Goal: Transaction & Acquisition: Purchase product/service

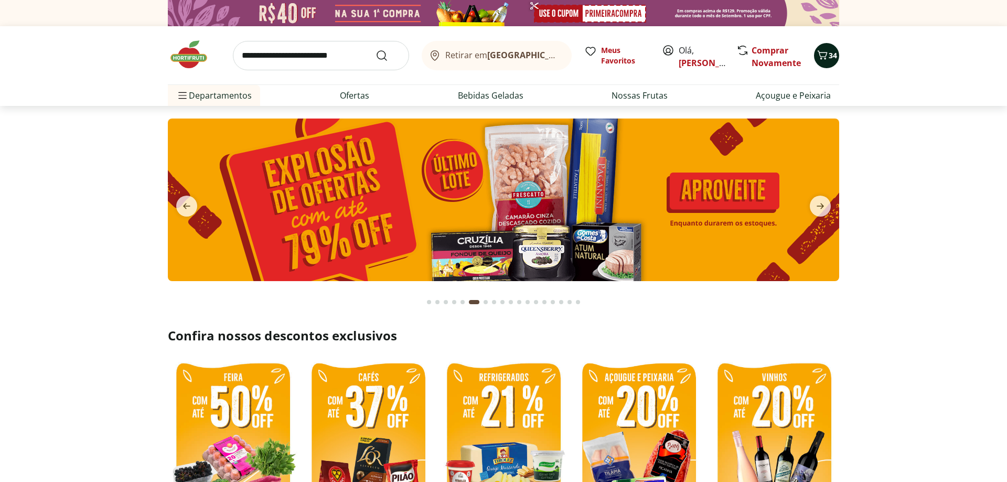
click at [826, 53] on icon "Carrinho" at bounding box center [822, 55] width 13 height 13
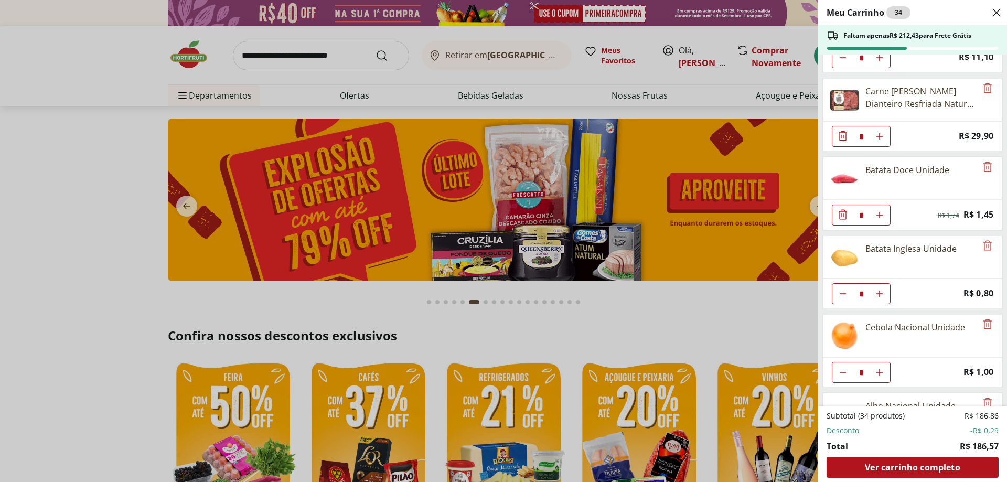
scroll to position [415, 0]
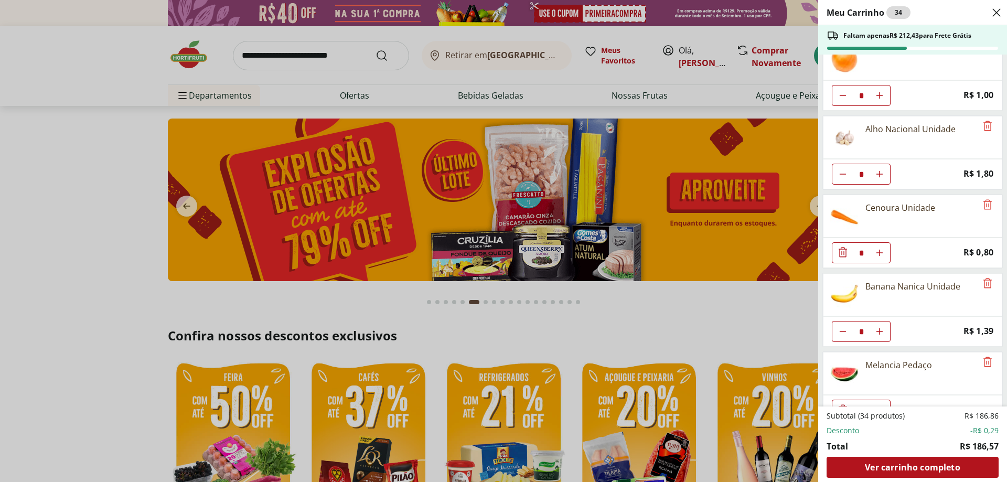
click at [873, 259] on button "Aumentar Quantidade" at bounding box center [879, 252] width 21 height 21
type input "*"
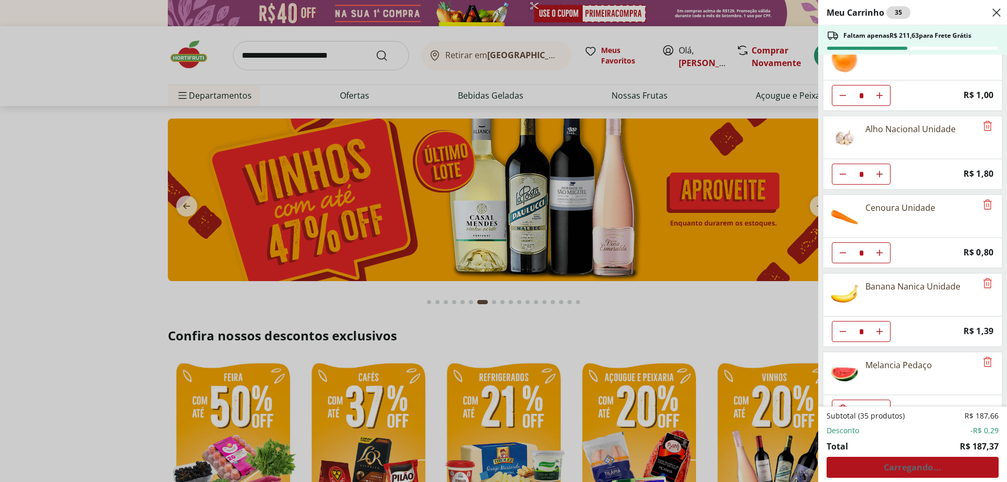
click at [332, 55] on div "Meu Carrinho 35 Faltam apenas R$ 211,63 para Frete Grátis Pernil sem Osso Unida…" at bounding box center [503, 241] width 1007 height 482
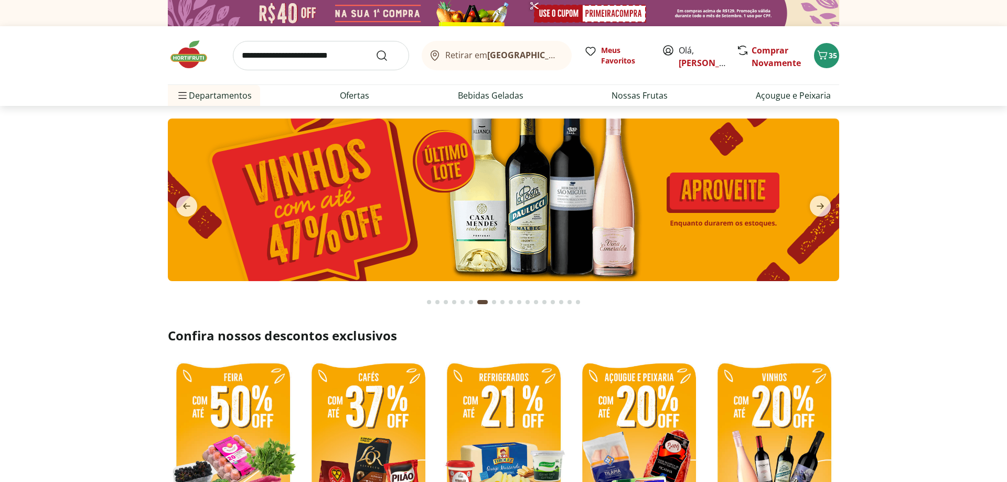
click at [334, 55] on input "search" at bounding box center [321, 55] width 176 height 29
type input "******"
click at [375, 49] on button "Submit Search" at bounding box center [387, 55] width 25 height 13
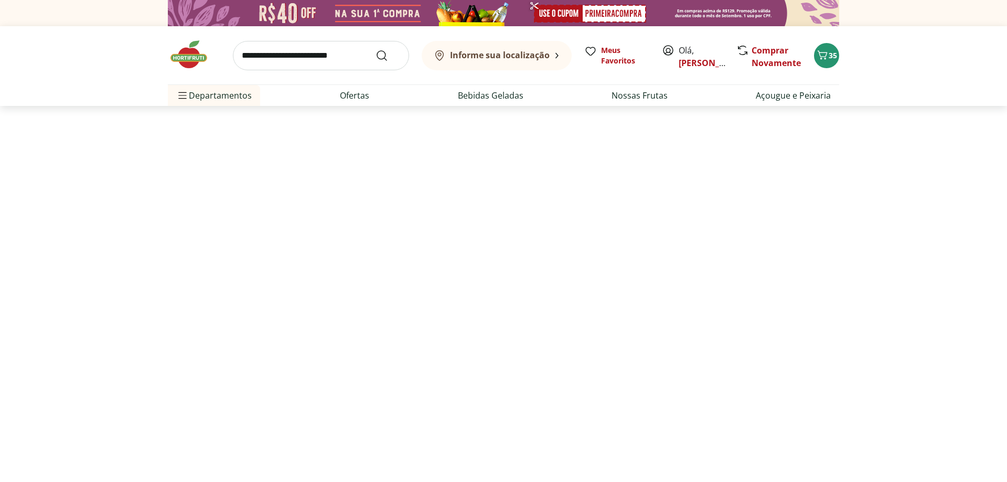
select select "**********"
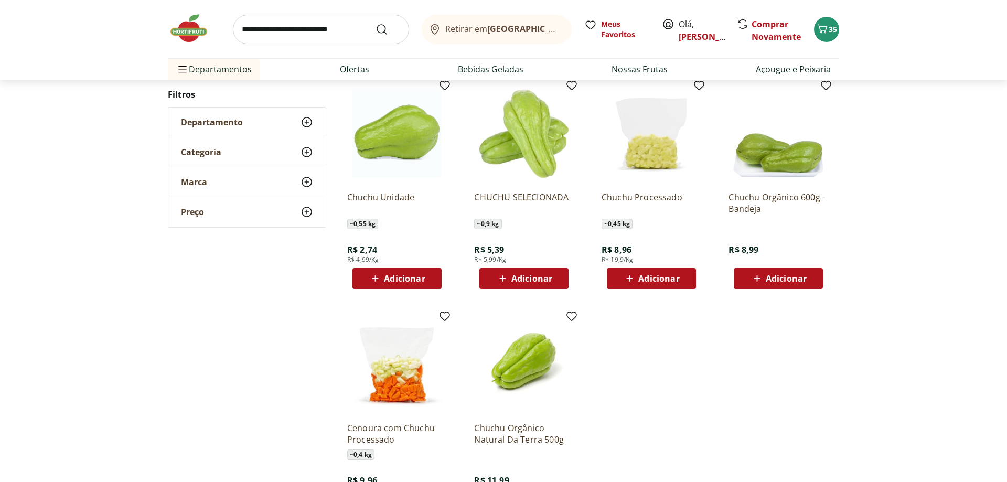
scroll to position [160, 0]
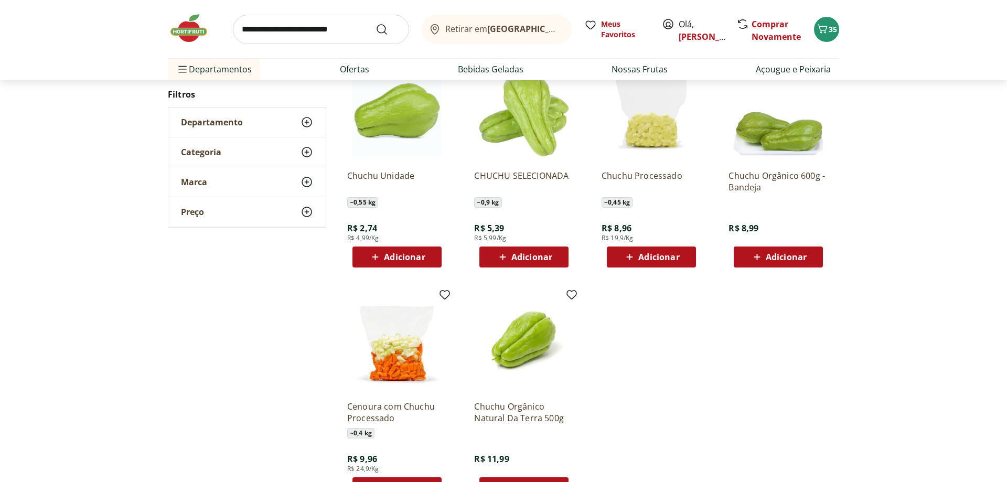
click at [392, 255] on span "Adicionar" at bounding box center [404, 257] width 41 height 8
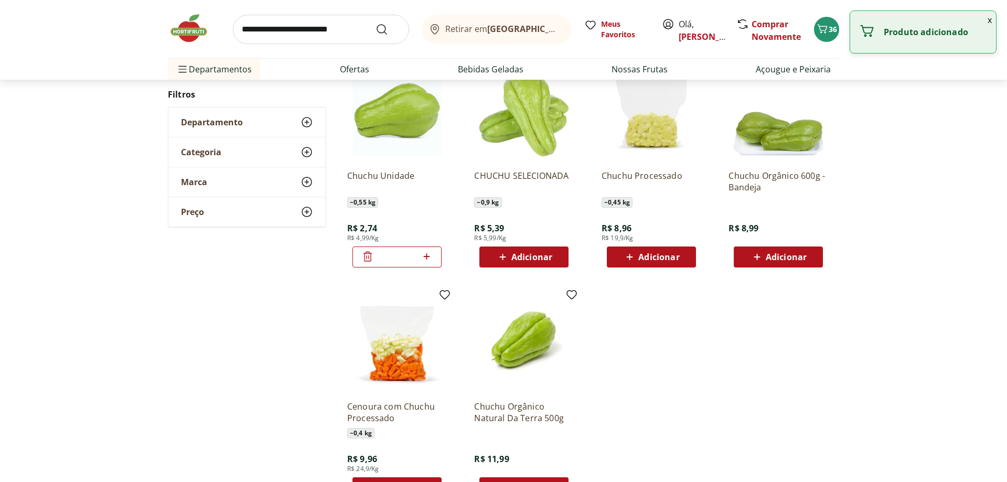
scroll to position [0, 0]
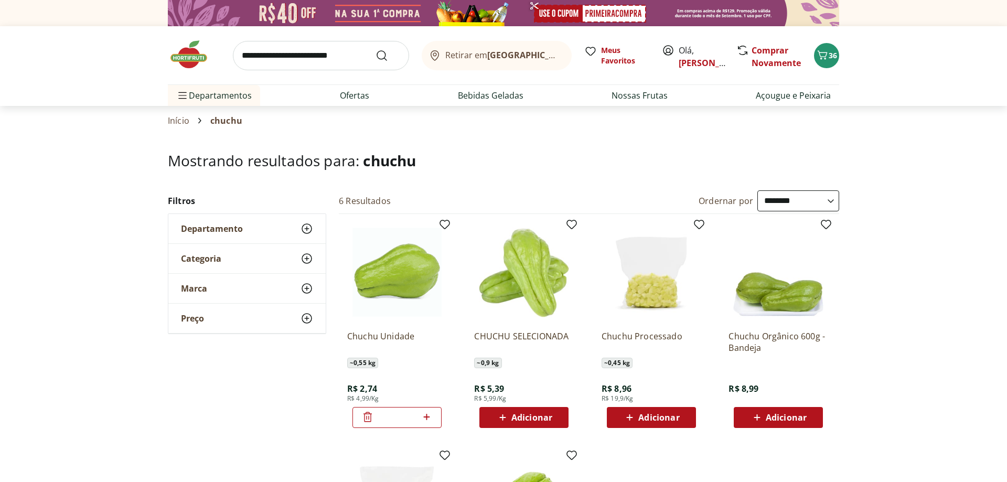
click at [336, 59] on input "search" at bounding box center [321, 55] width 176 height 29
type input "*******"
click at [375, 49] on button "Submit Search" at bounding box center [387, 55] width 25 height 13
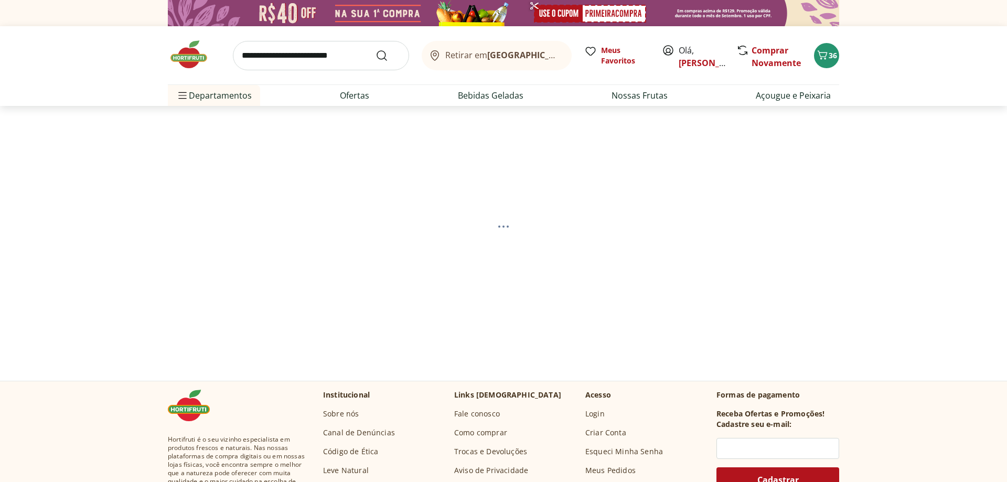
select select "**********"
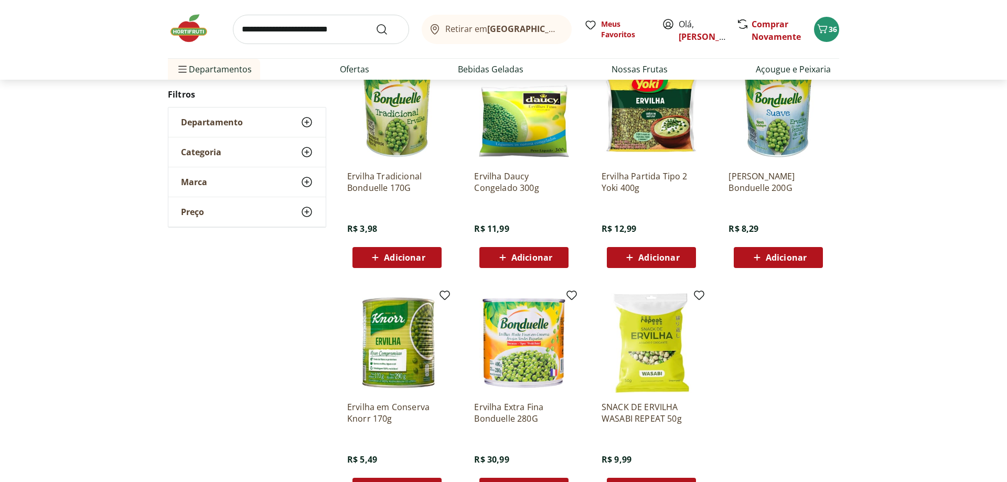
scroll to position [160, 0]
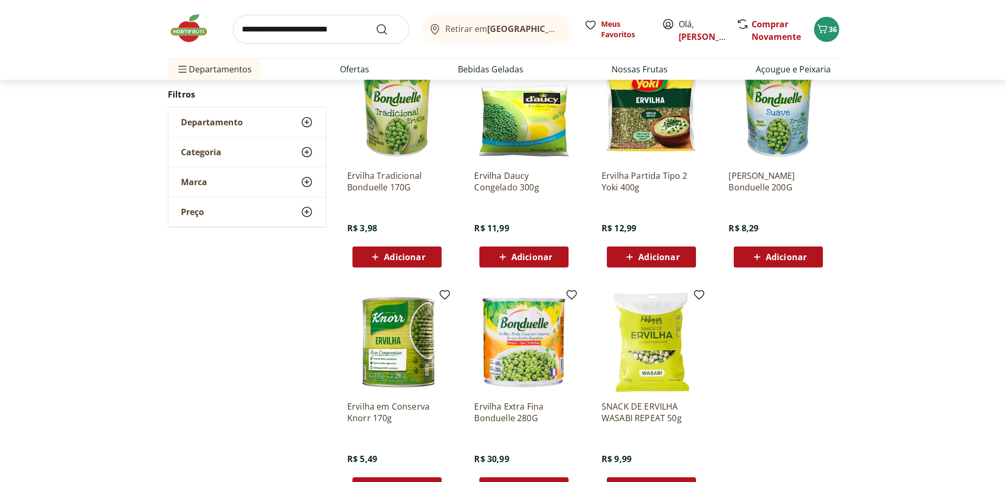
click at [544, 253] on span "Adicionar" at bounding box center [531, 257] width 41 height 8
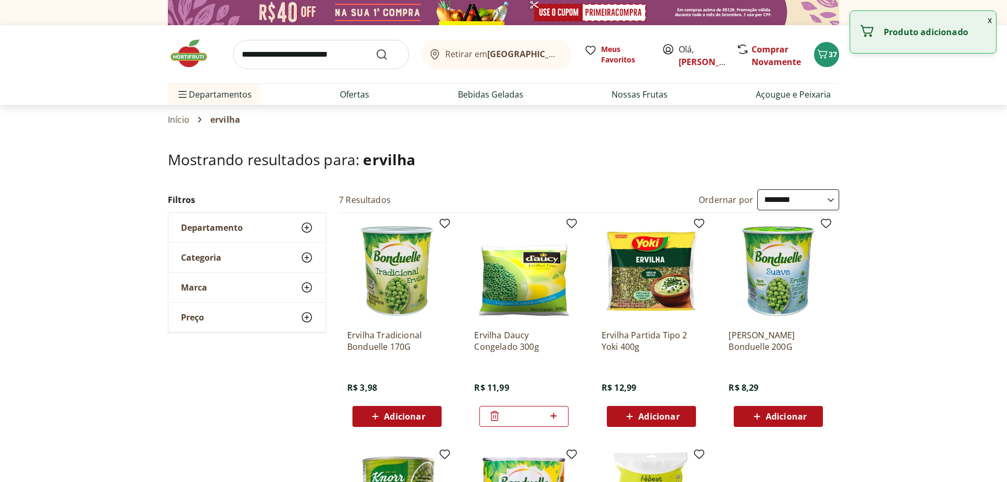
scroll to position [0, 0]
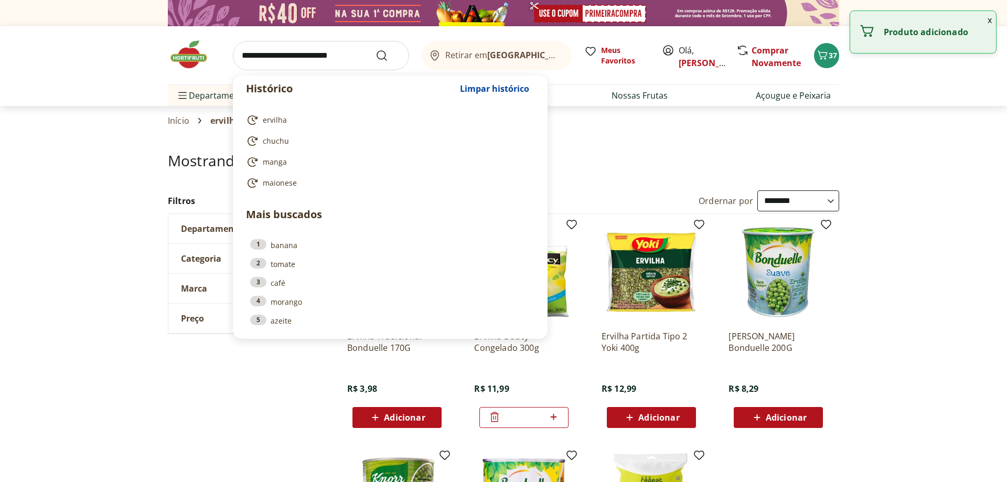
click at [283, 57] on input "search" at bounding box center [321, 55] width 176 height 29
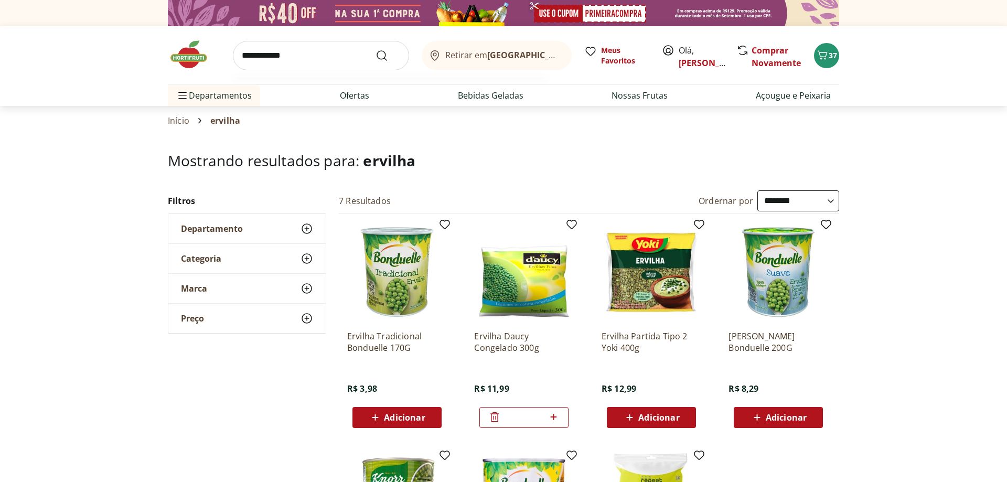
type input "**********"
click at [375, 49] on button "Submit Search" at bounding box center [387, 55] width 25 height 13
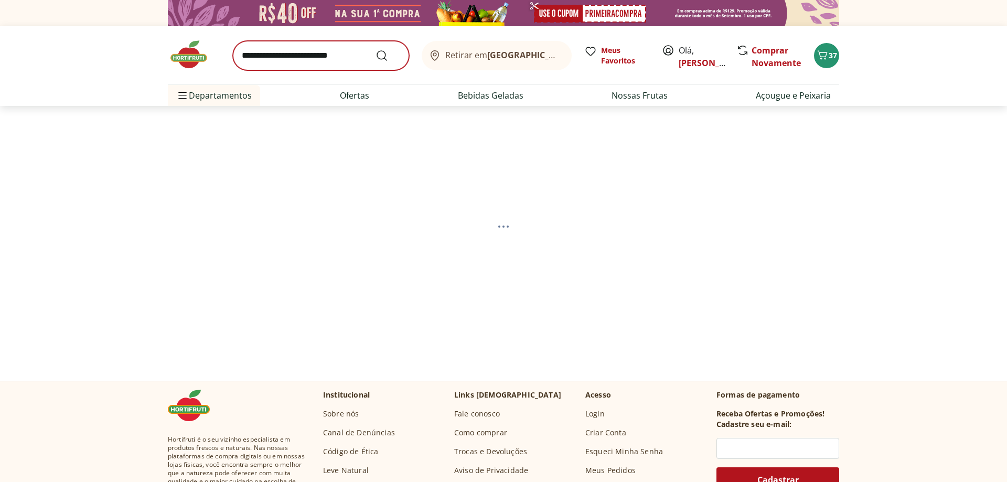
select select "**********"
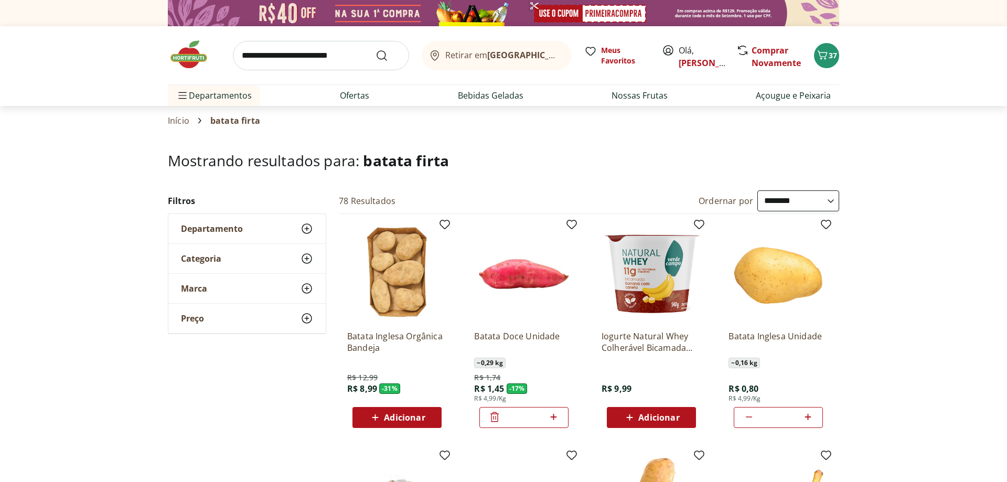
scroll to position [464, 0]
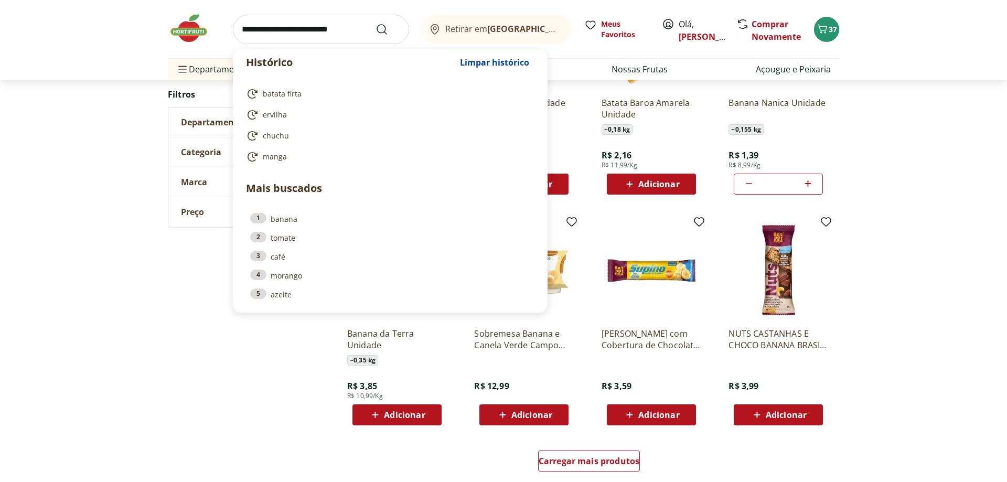
click at [275, 33] on input "search" at bounding box center [321, 29] width 176 height 29
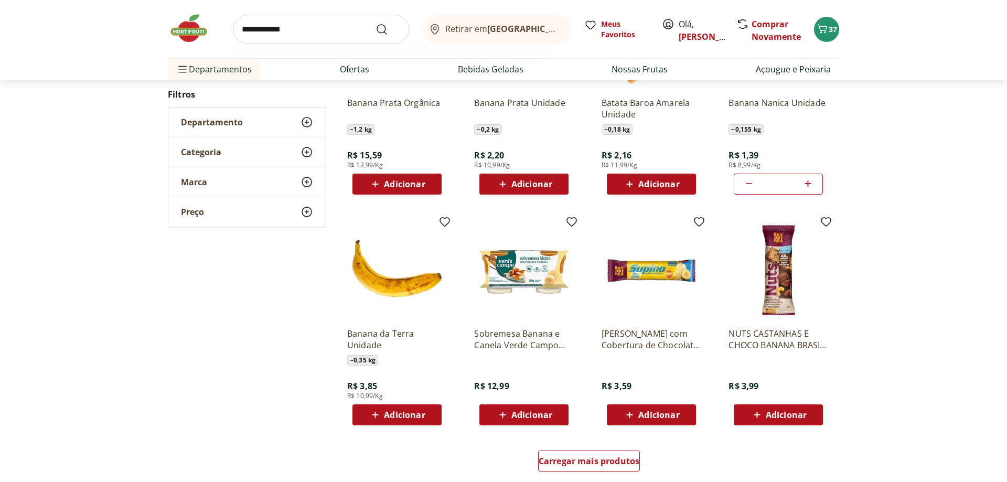
type input "**********"
click at [375, 23] on button "Submit Search" at bounding box center [387, 29] width 25 height 13
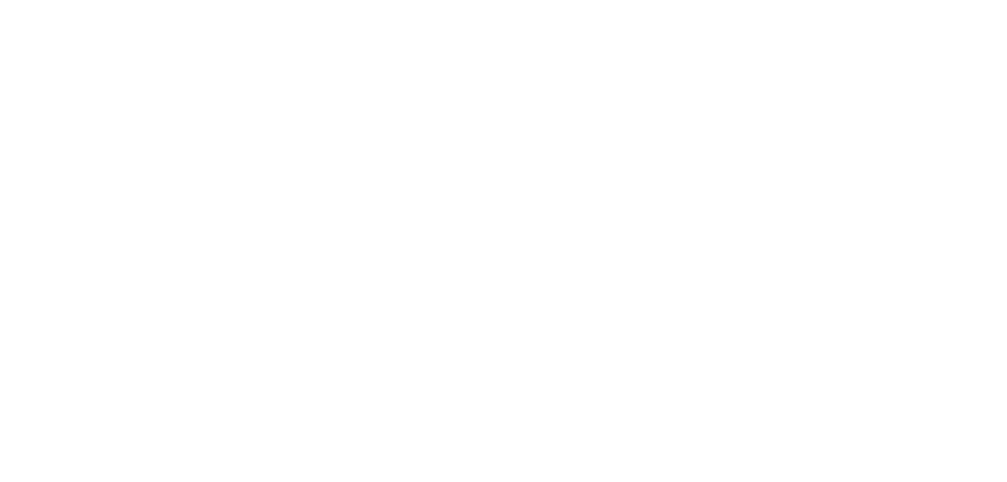
select select "**********"
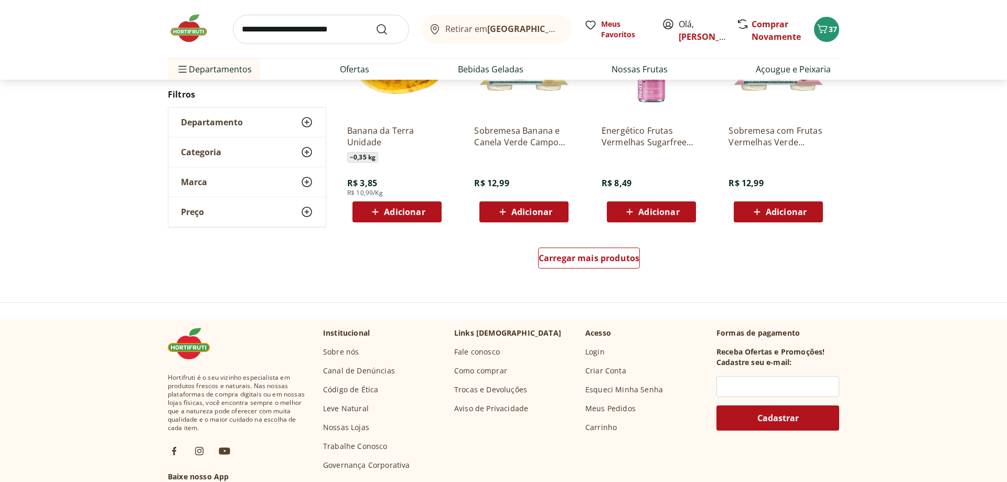
scroll to position [695, 0]
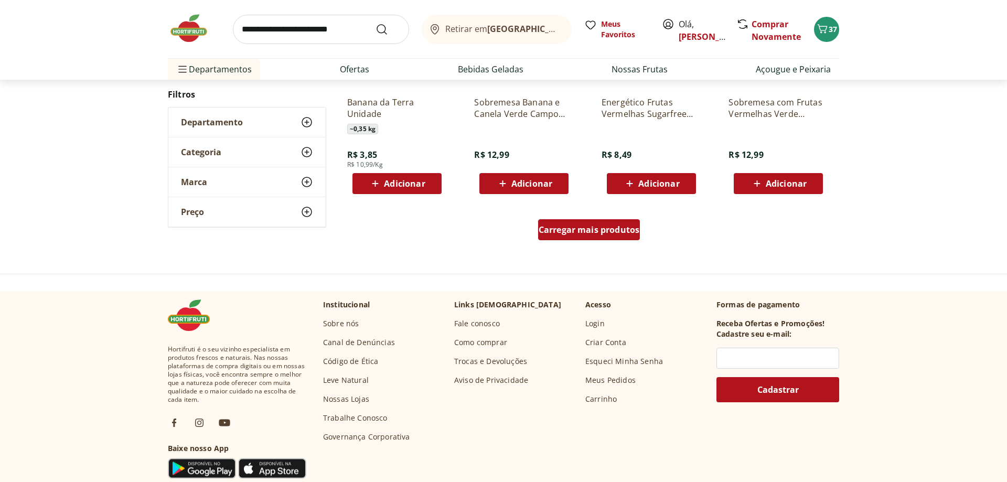
click at [575, 234] on span "Carregar mais produtos" at bounding box center [589, 229] width 101 height 8
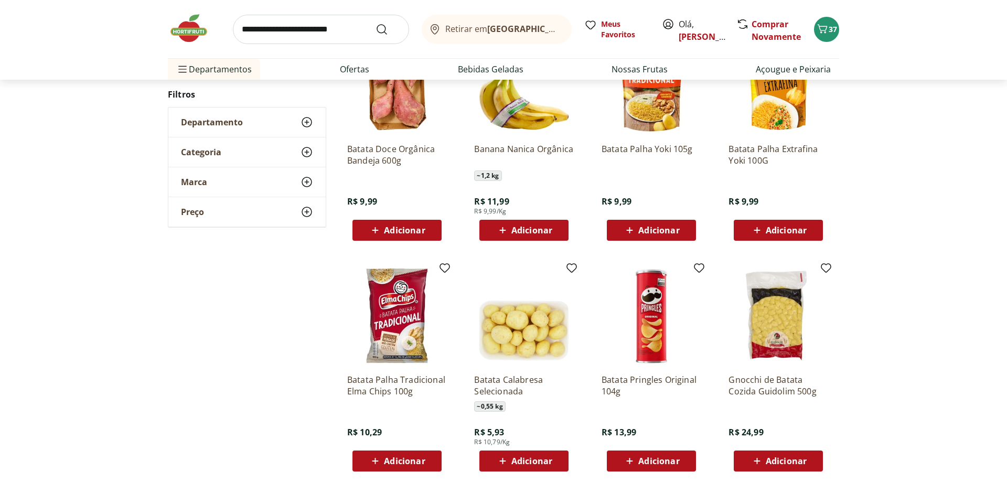
scroll to position [547, 0]
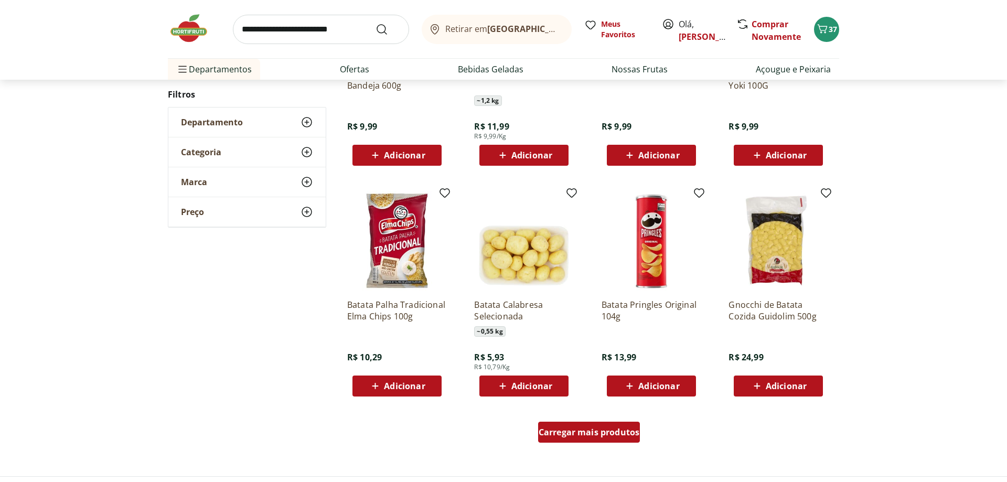
click at [591, 436] on span "Carregar mais produtos" at bounding box center [589, 432] width 101 height 8
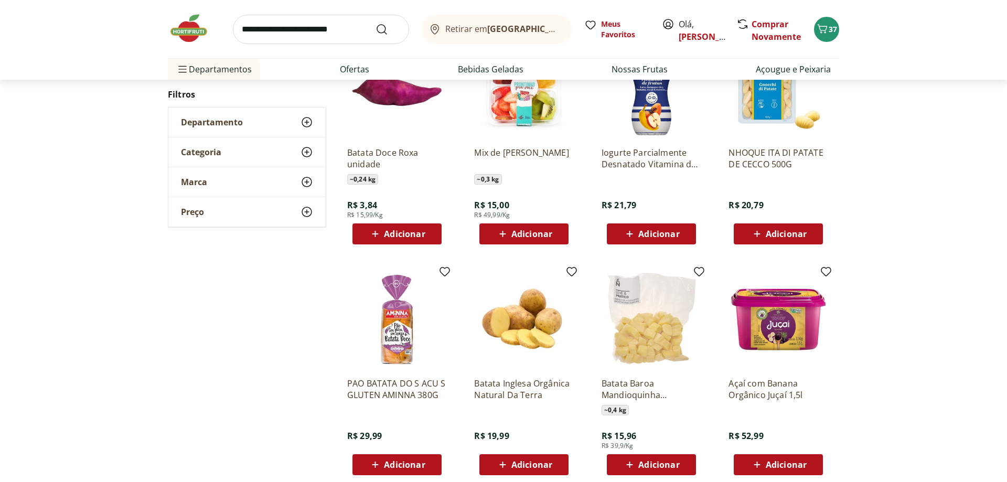
scroll to position [505, 0]
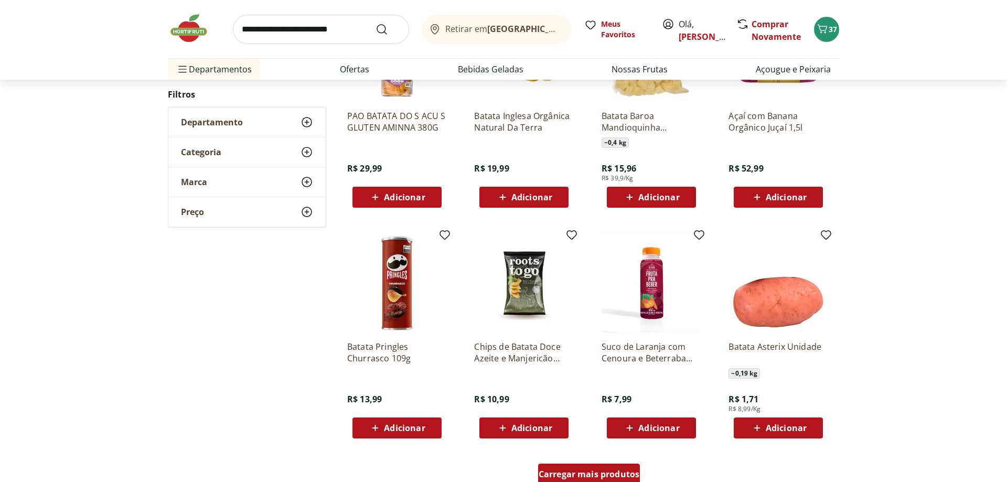
click at [570, 467] on div "Carregar mais produtos" at bounding box center [589, 474] width 102 height 21
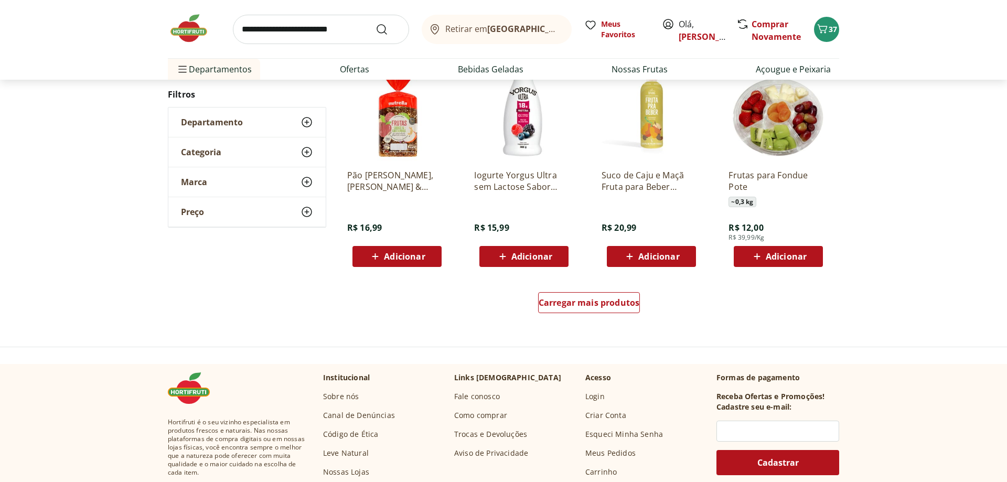
scroll to position [677, 0]
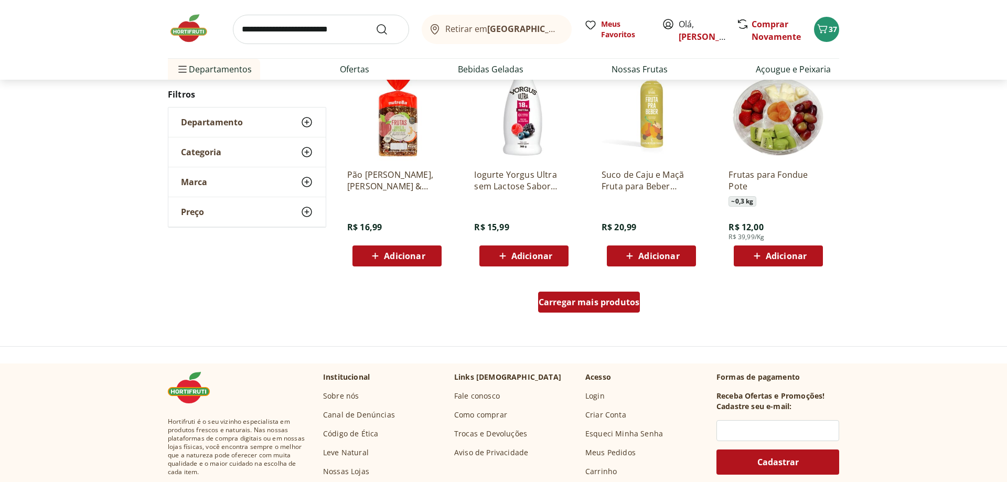
click at [614, 305] on span "Carregar mais produtos" at bounding box center [589, 302] width 101 height 8
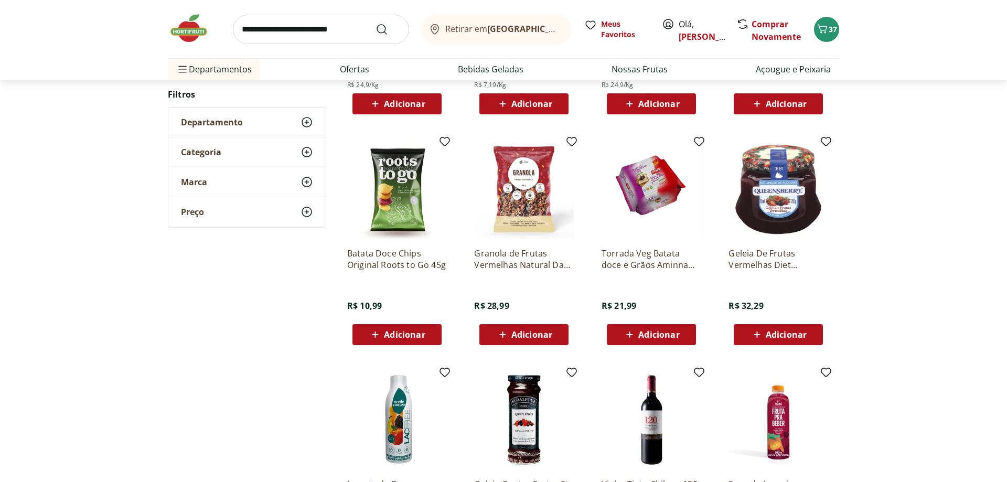
scroll to position [582, 0]
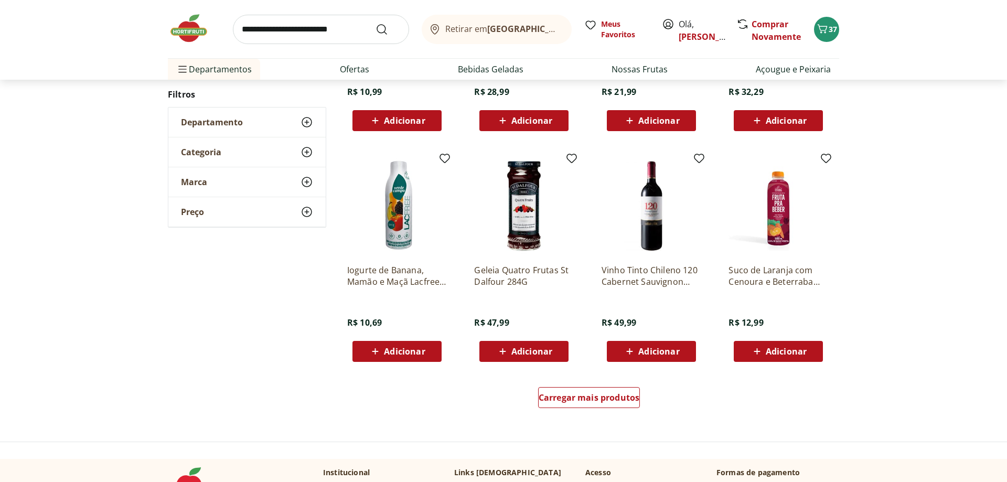
click at [583, 386] on div "Carregar mais produtos" at bounding box center [589, 399] width 509 height 50
click at [583, 396] on span "Carregar mais produtos" at bounding box center [589, 397] width 101 height 8
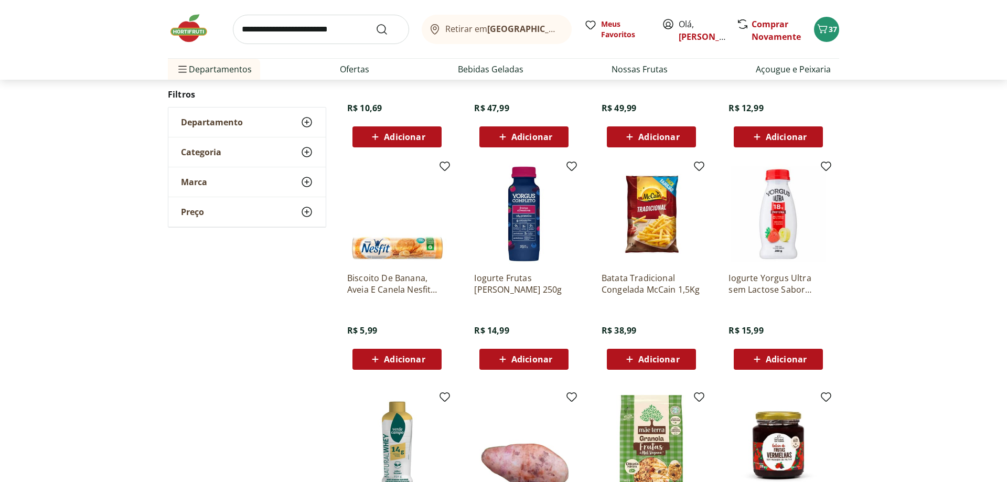
scroll to position [849, 0]
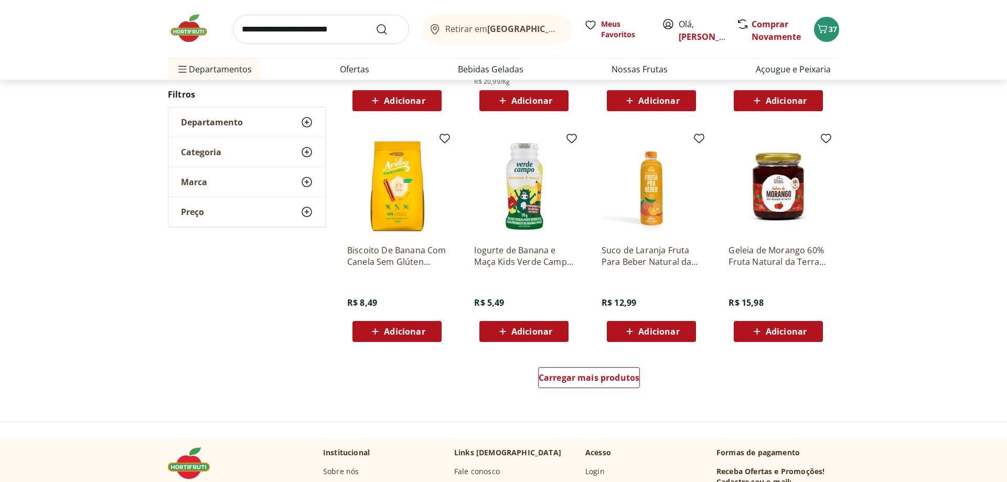
scroll to position [647, 0]
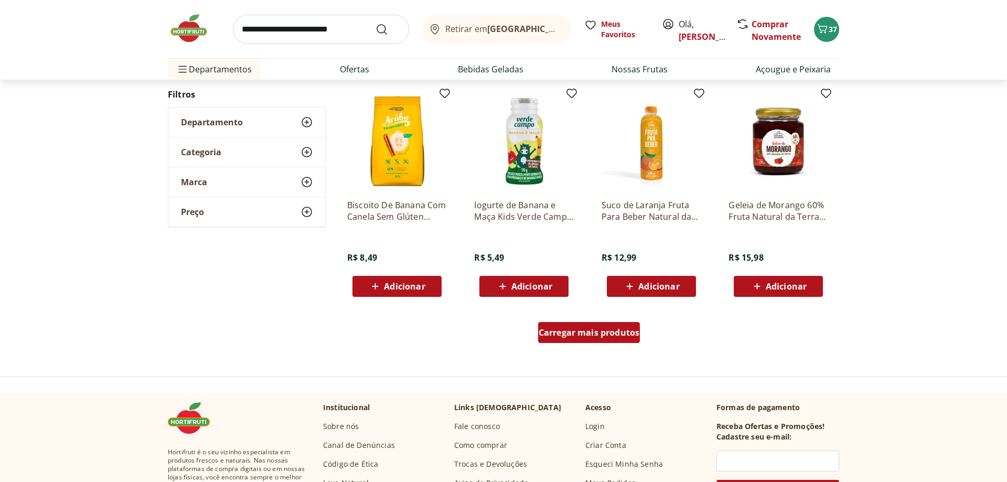
drag, startPoint x: 588, startPoint y: 331, endPoint x: 317, endPoint y: 309, distance: 272.0
click at [587, 332] on span "Carregar mais produtos" at bounding box center [589, 332] width 101 height 8
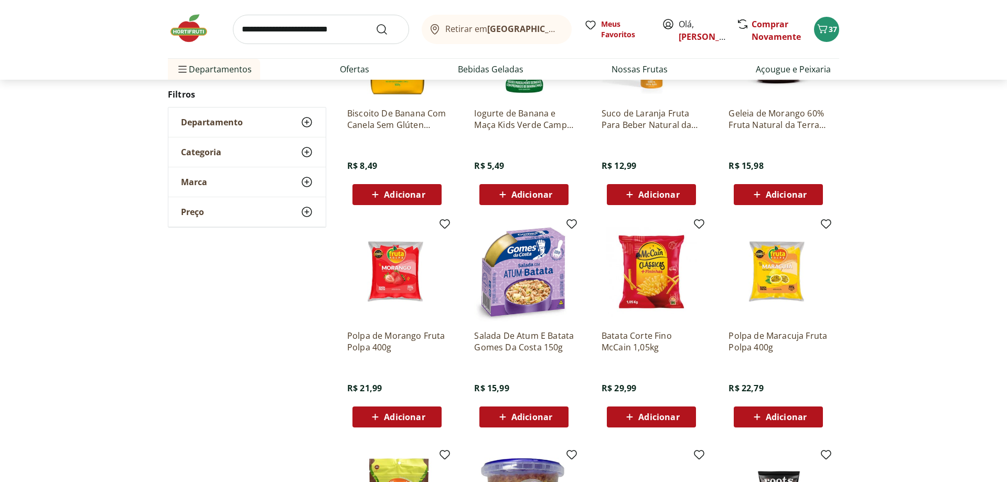
scroll to position [754, 0]
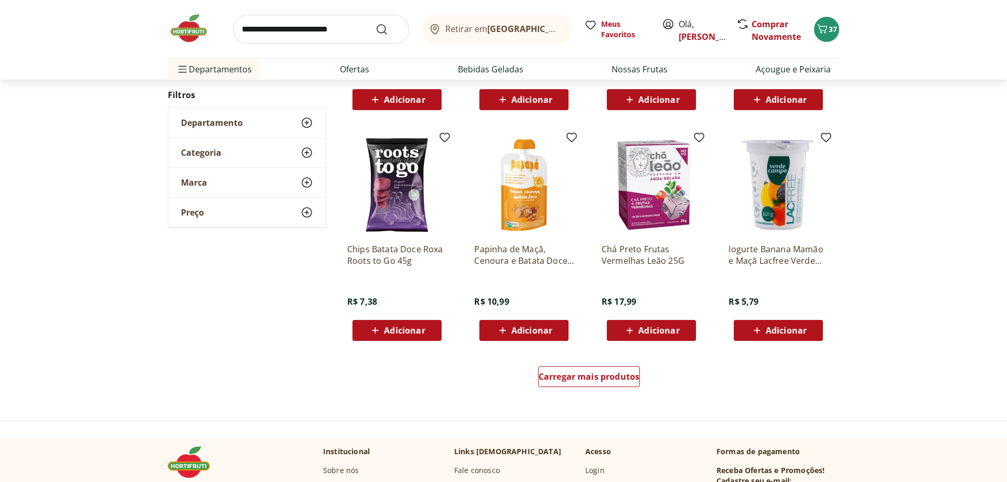
scroll to position [605, 0]
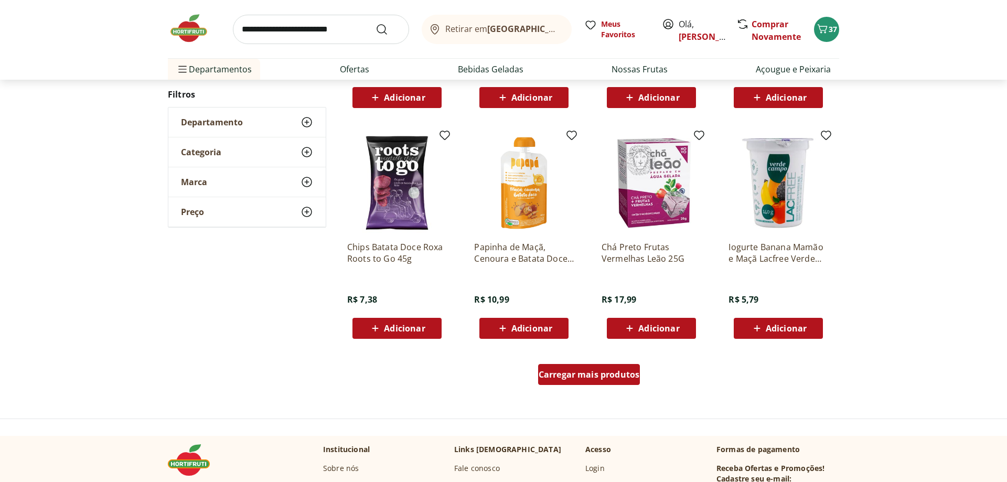
click at [546, 376] on span "Carregar mais produtos" at bounding box center [589, 374] width 101 height 8
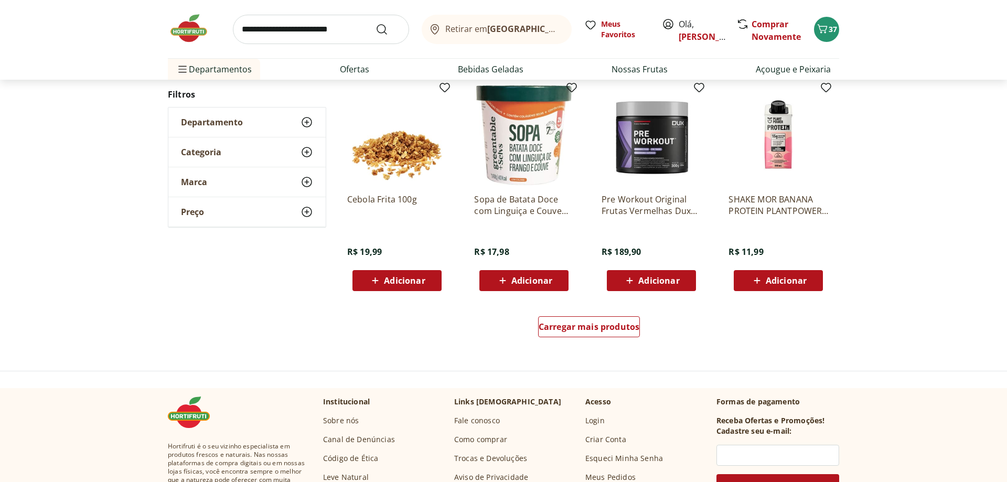
scroll to position [724, 0]
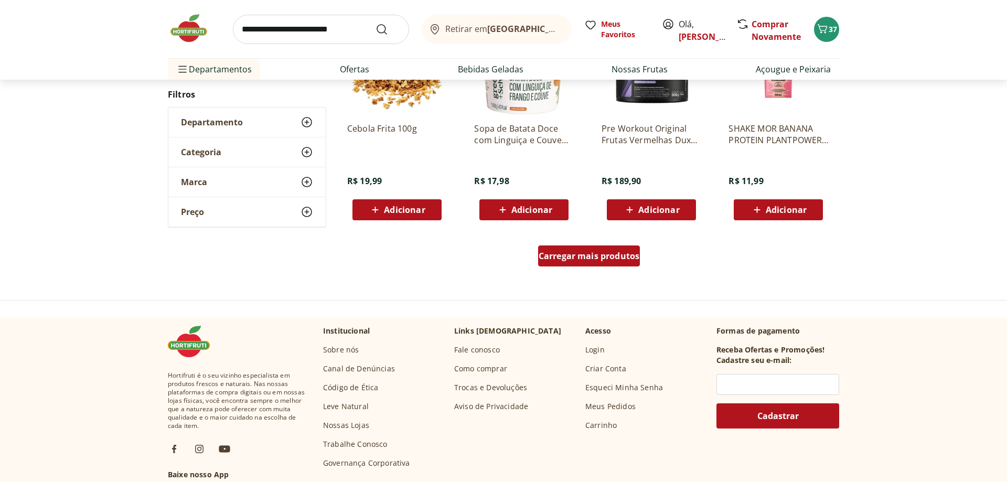
click at [583, 259] on span "Carregar mais produtos" at bounding box center [589, 256] width 101 height 8
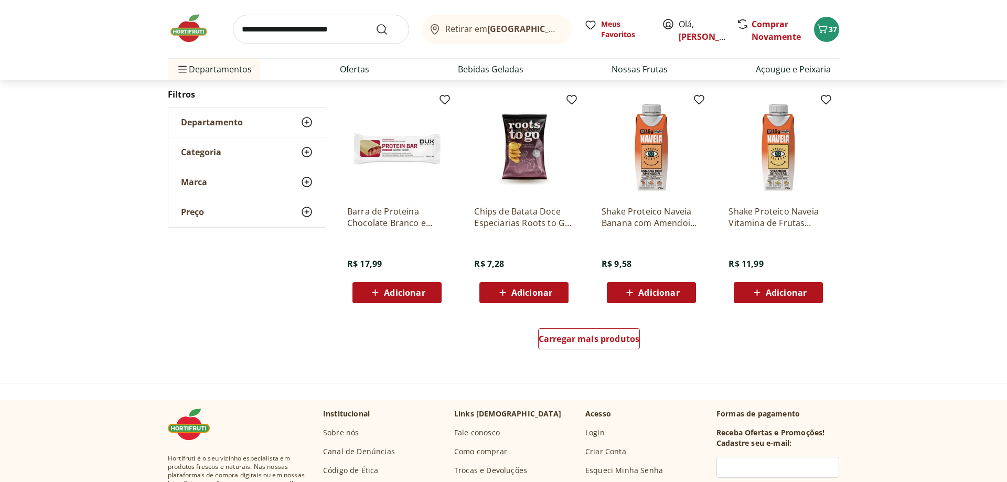
scroll to position [682, 0]
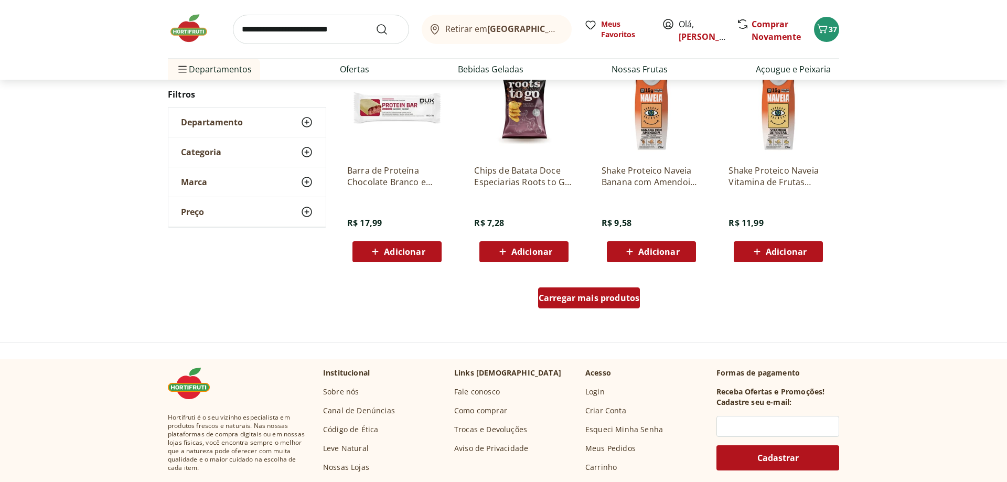
click at [601, 302] on span "Carregar mais produtos" at bounding box center [589, 298] width 101 height 8
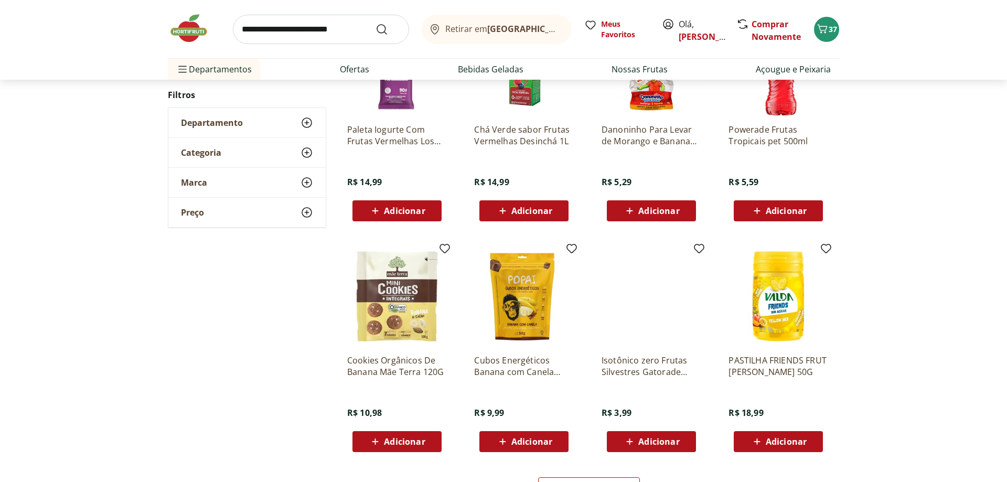
scroll to position [586, 0]
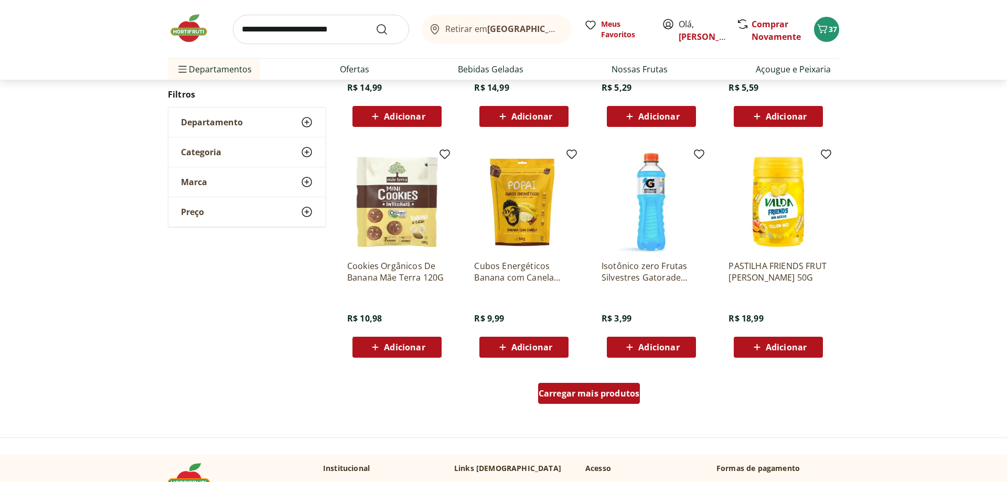
click at [628, 390] on span "Carregar mais produtos" at bounding box center [589, 393] width 101 height 8
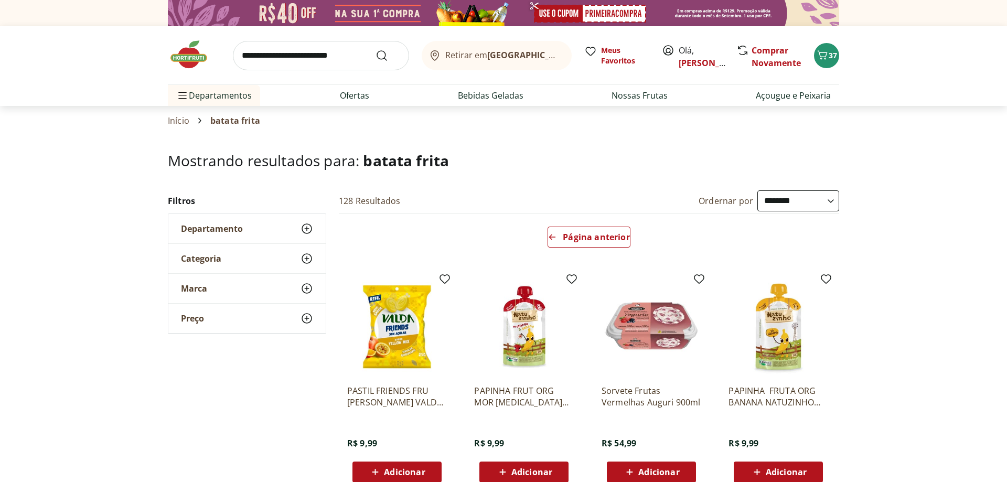
scroll to position [267, 0]
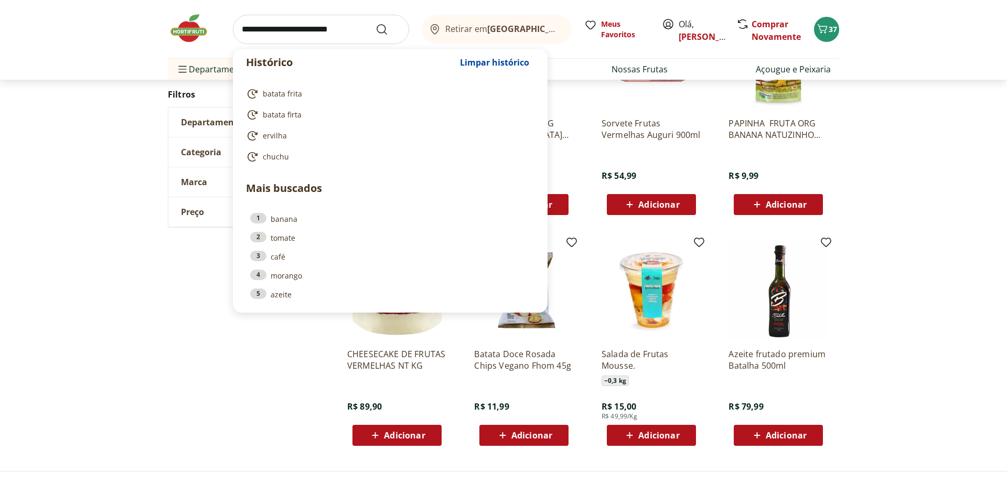
click at [341, 38] on input "search" at bounding box center [321, 29] width 176 height 29
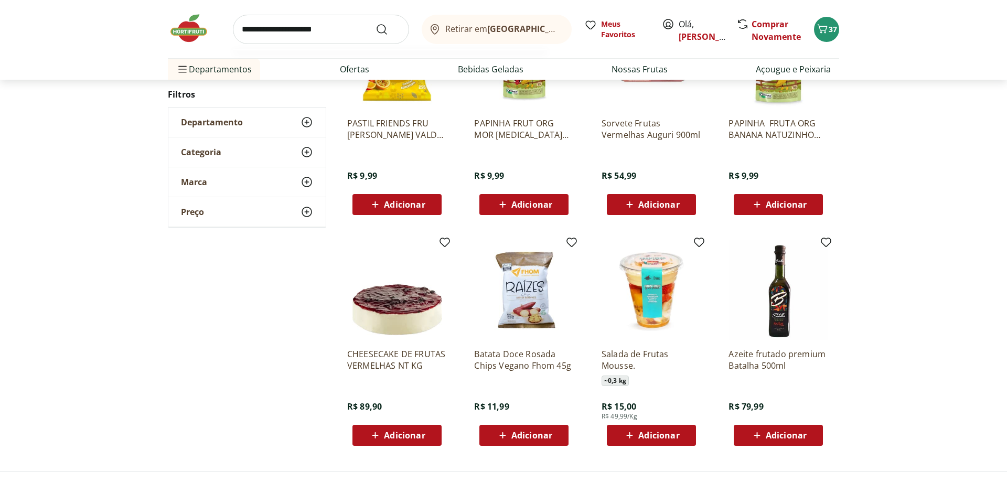
type input "**********"
click at [375, 23] on button "Submit Search" at bounding box center [387, 29] width 25 height 13
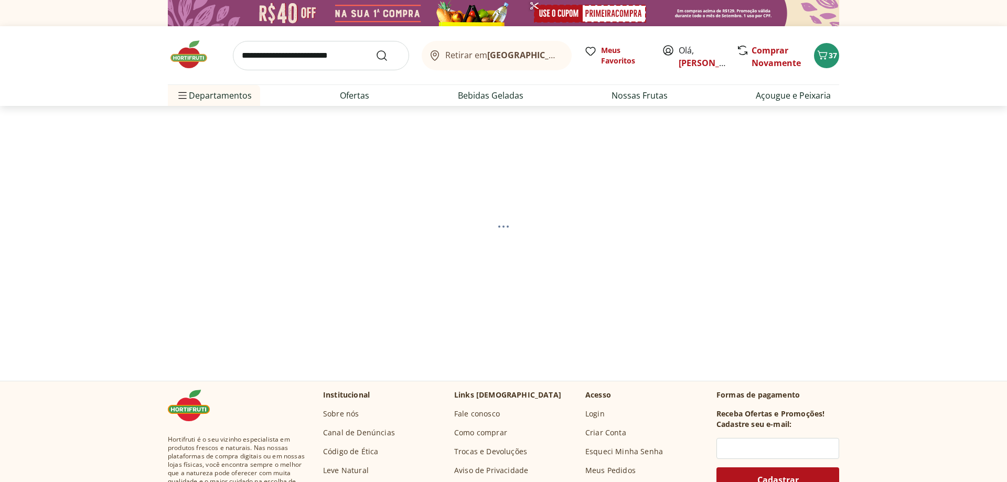
select select "**********"
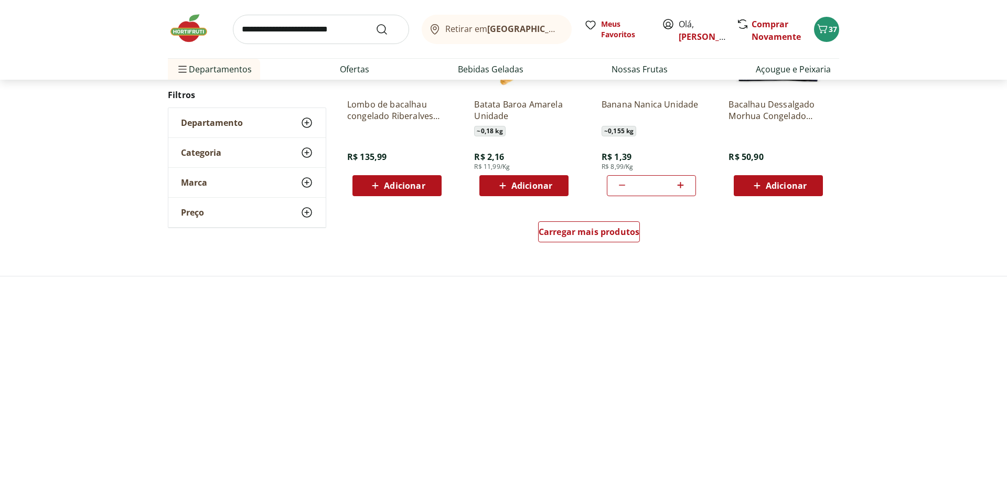
scroll to position [695, 0]
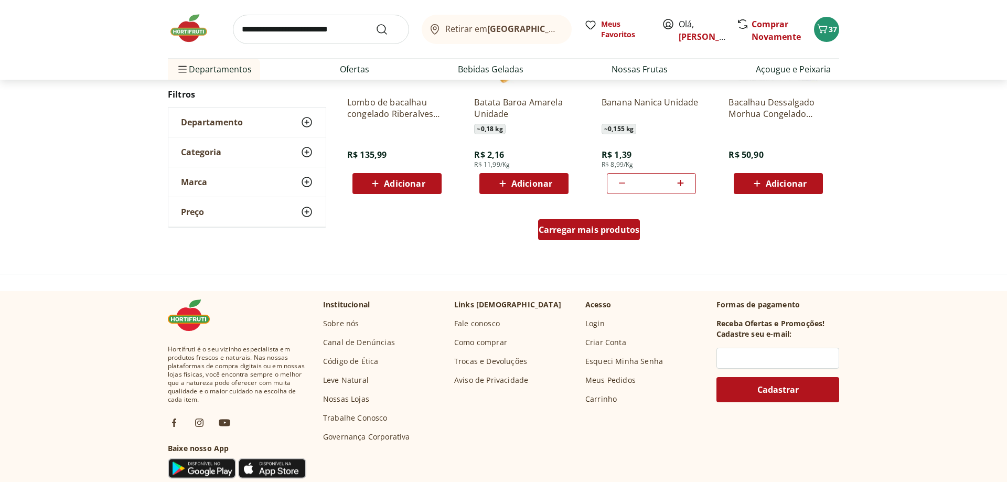
click at [585, 223] on div "Carregar mais produtos" at bounding box center [589, 229] width 102 height 21
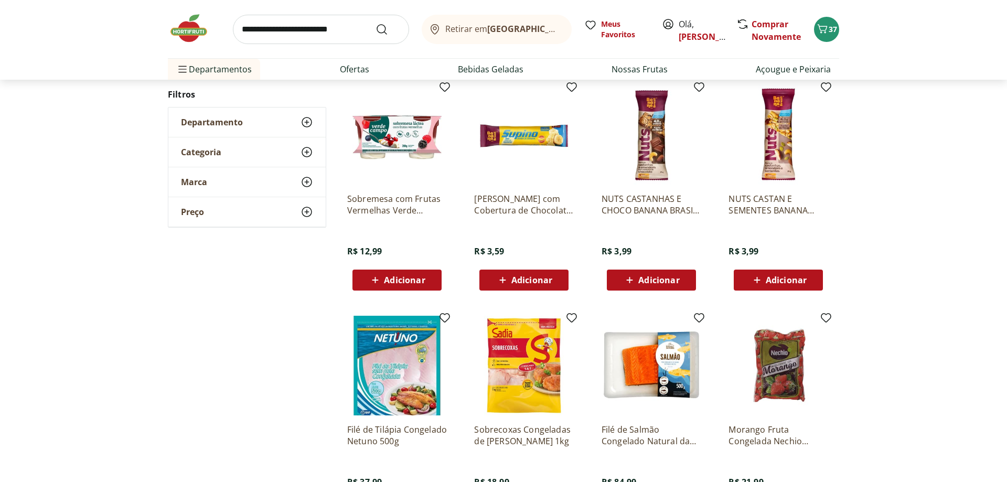
scroll to position [547, 0]
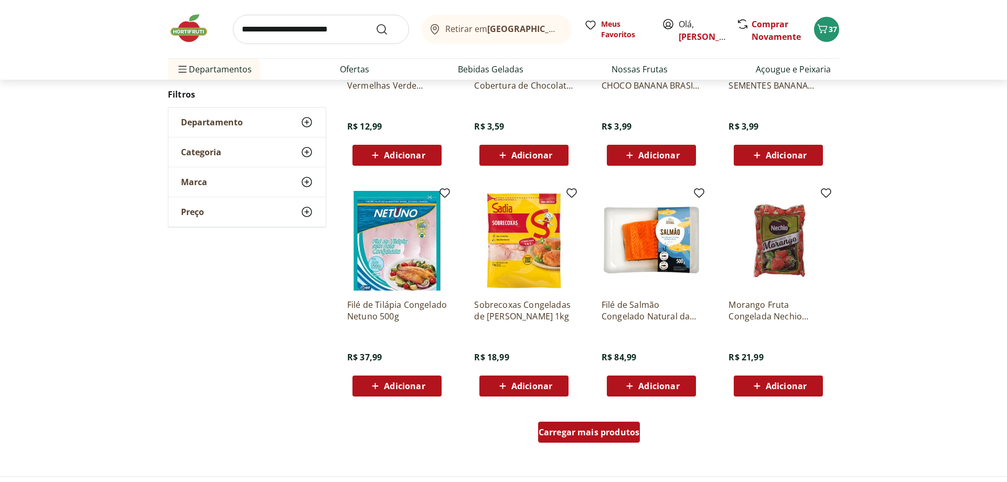
click at [577, 428] on span "Carregar mais produtos" at bounding box center [589, 432] width 101 height 8
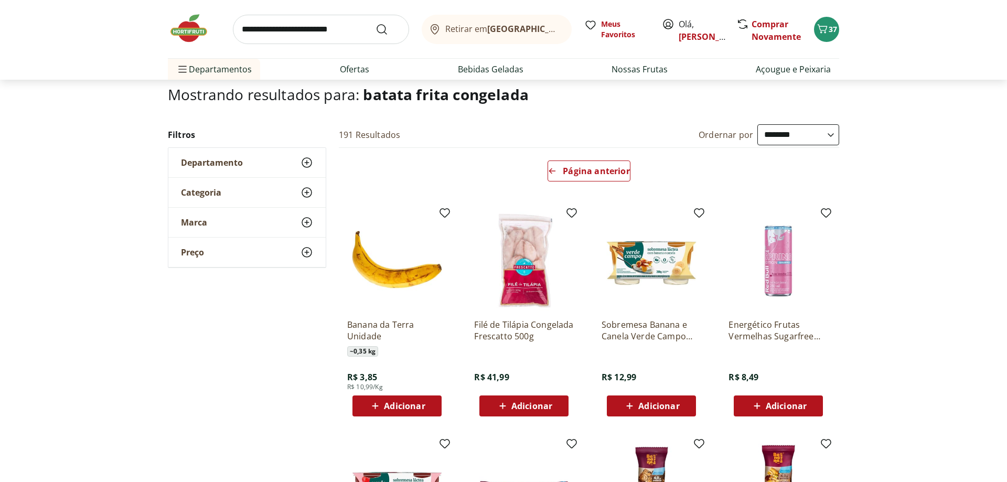
scroll to position [0, 0]
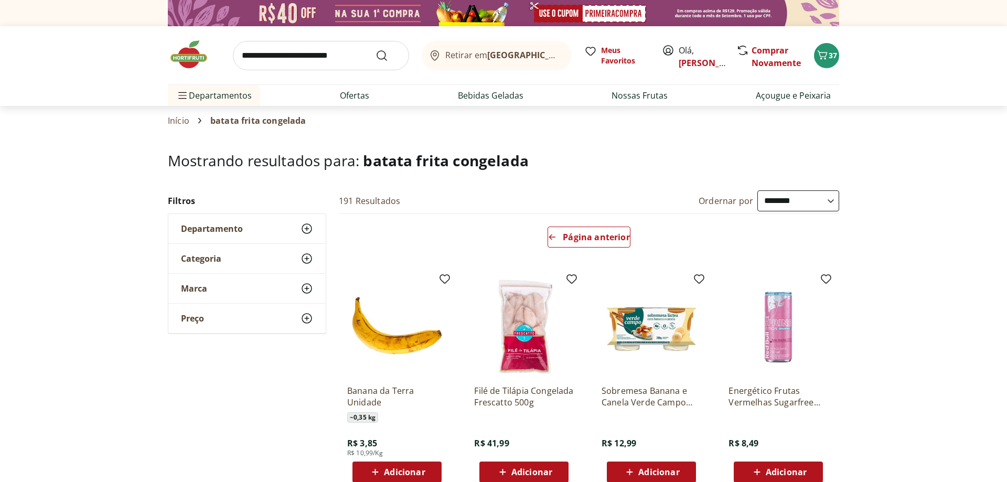
click at [312, 58] on input "search" at bounding box center [321, 55] width 176 height 29
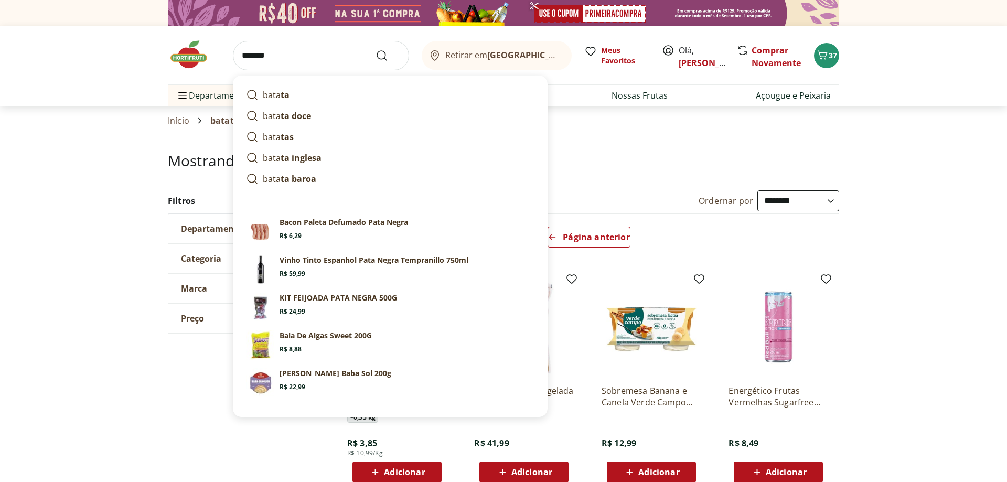
type input "*******"
click at [375, 49] on button "Submit Search" at bounding box center [387, 55] width 25 height 13
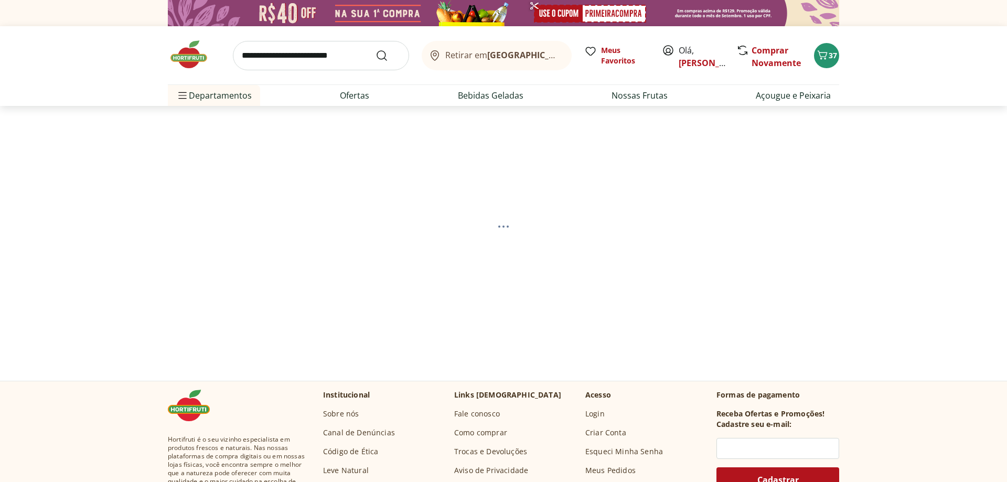
click at [292, 55] on input "search" at bounding box center [321, 55] width 176 height 29
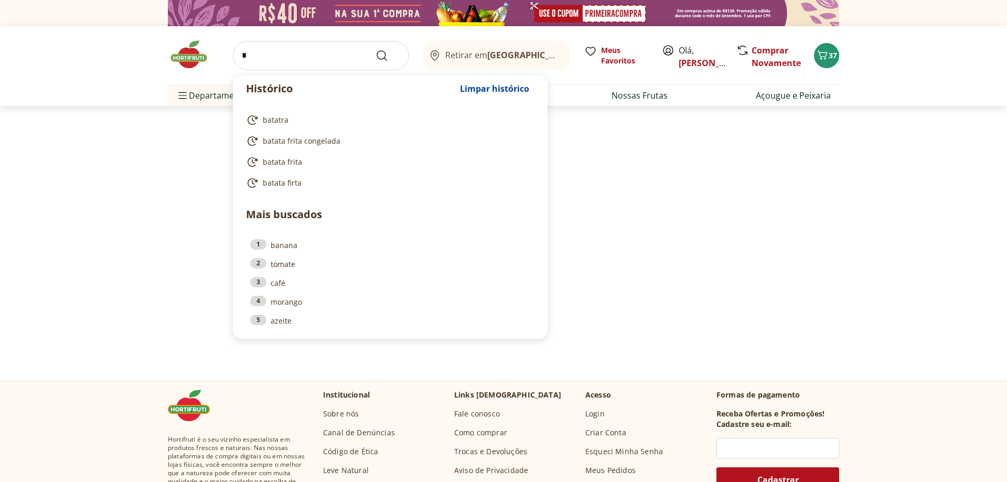
select select "**********"
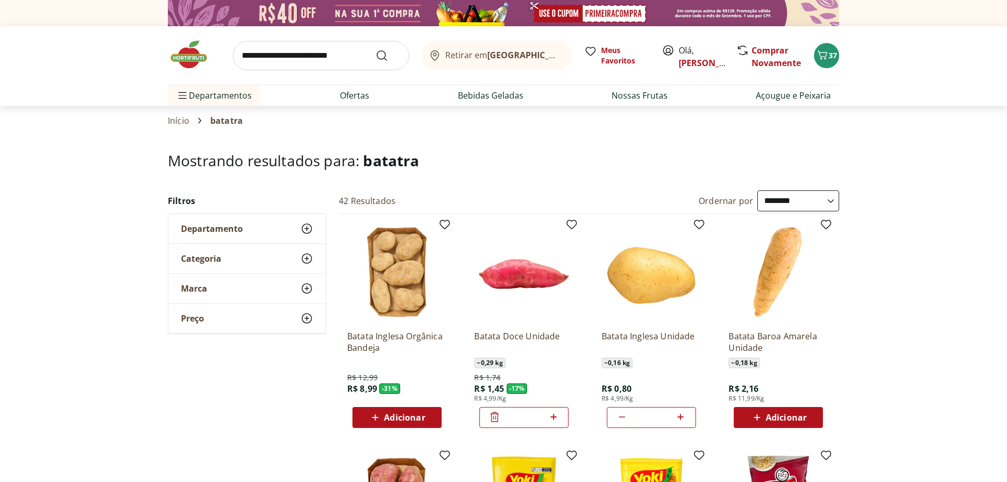
click at [299, 68] on input "search" at bounding box center [321, 55] width 176 height 29
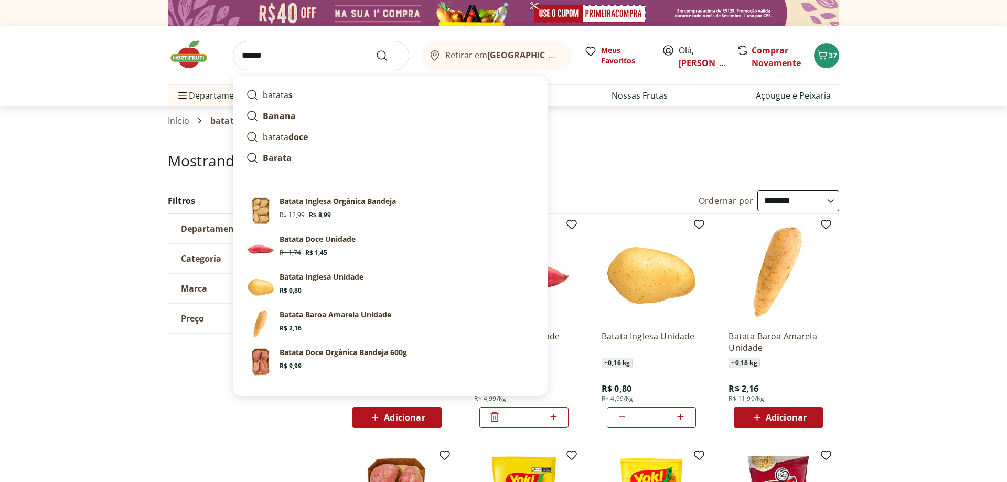
type input "******"
click at [375, 49] on button "Submit Search" at bounding box center [387, 55] width 25 height 13
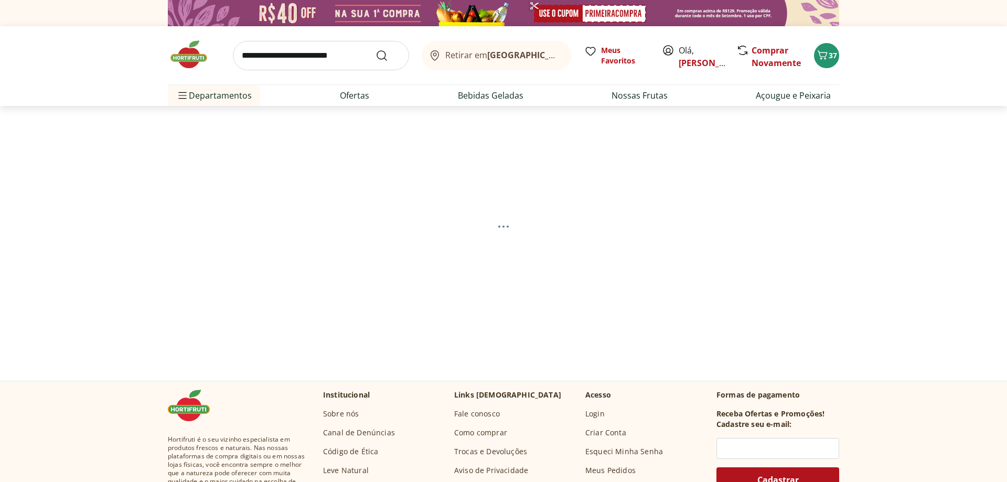
select select "**********"
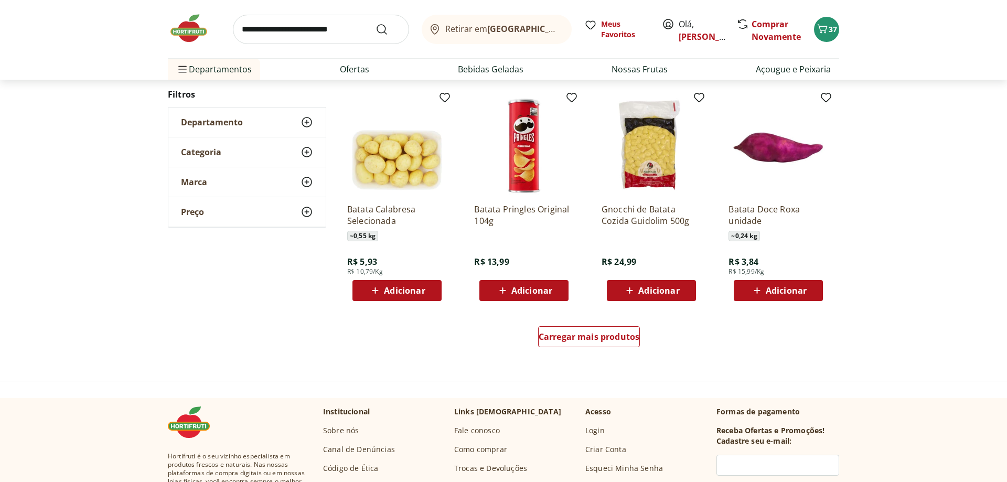
scroll to position [749, 0]
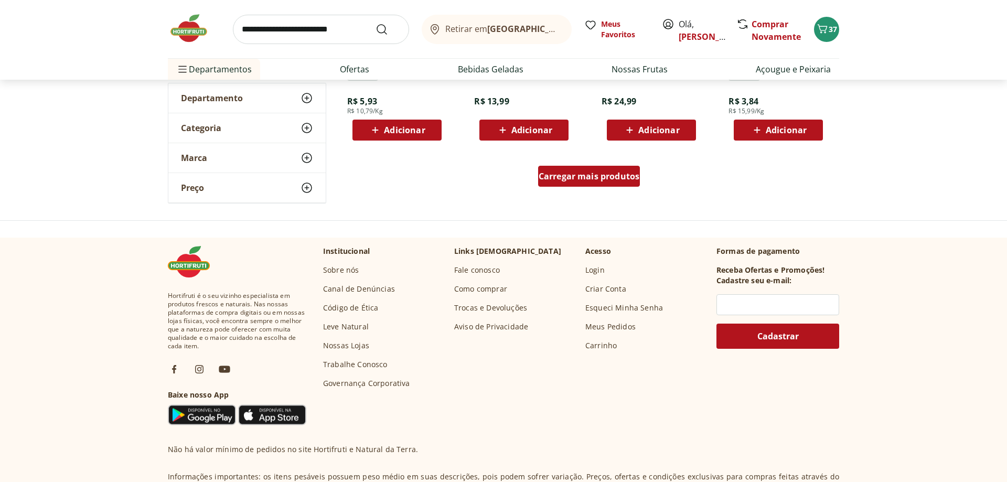
click at [601, 177] on span "Carregar mais produtos" at bounding box center [589, 176] width 101 height 8
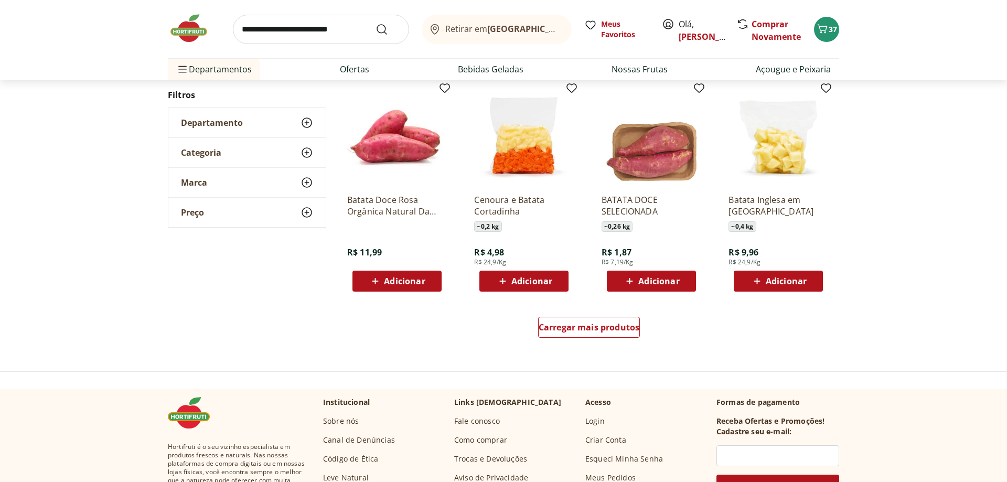
scroll to position [654, 0]
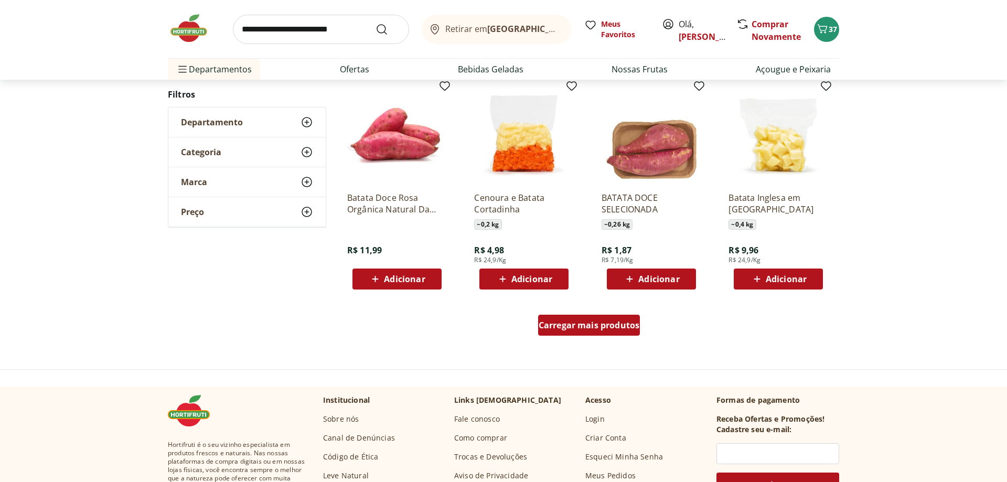
click at [615, 321] on span "Carregar mais produtos" at bounding box center [589, 325] width 101 height 8
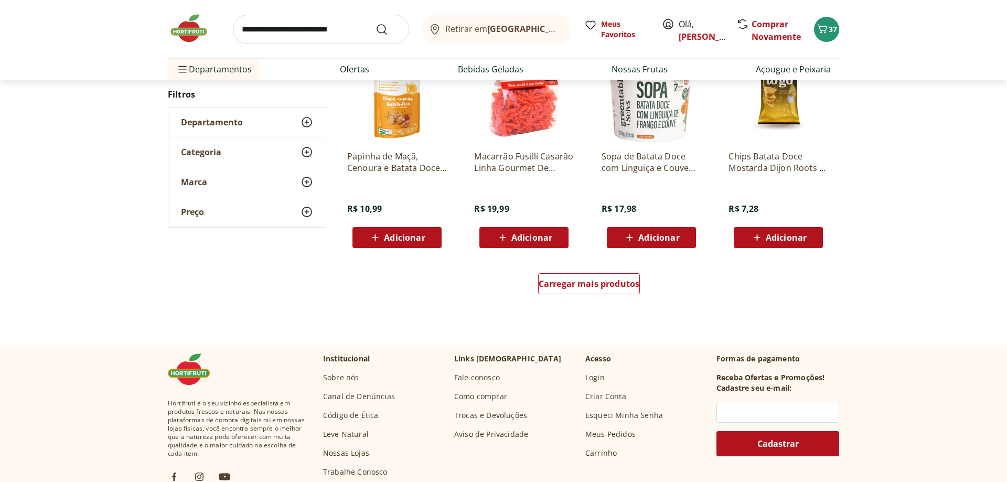
scroll to position [773, 0]
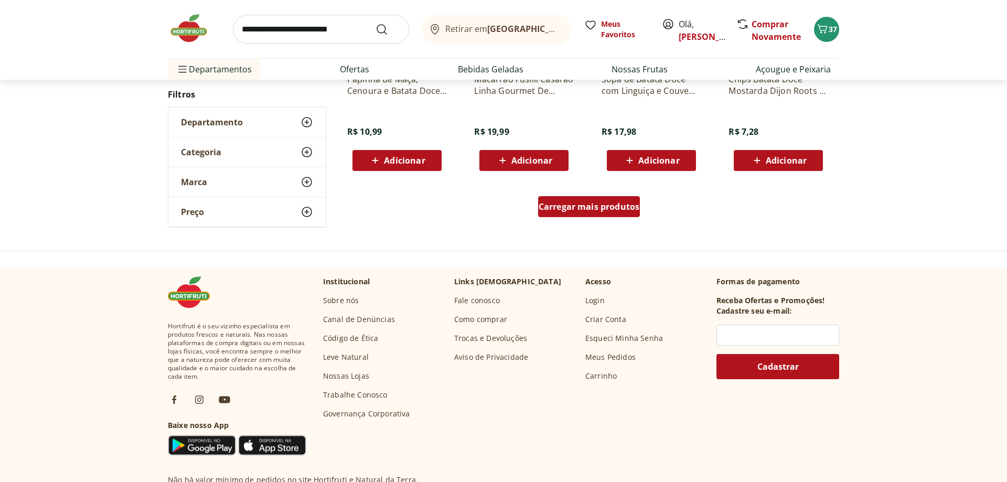
drag, startPoint x: 560, startPoint y: 210, endPoint x: 467, endPoint y: 176, distance: 98.7
click at [561, 209] on span "Carregar mais produtos" at bounding box center [589, 206] width 101 height 8
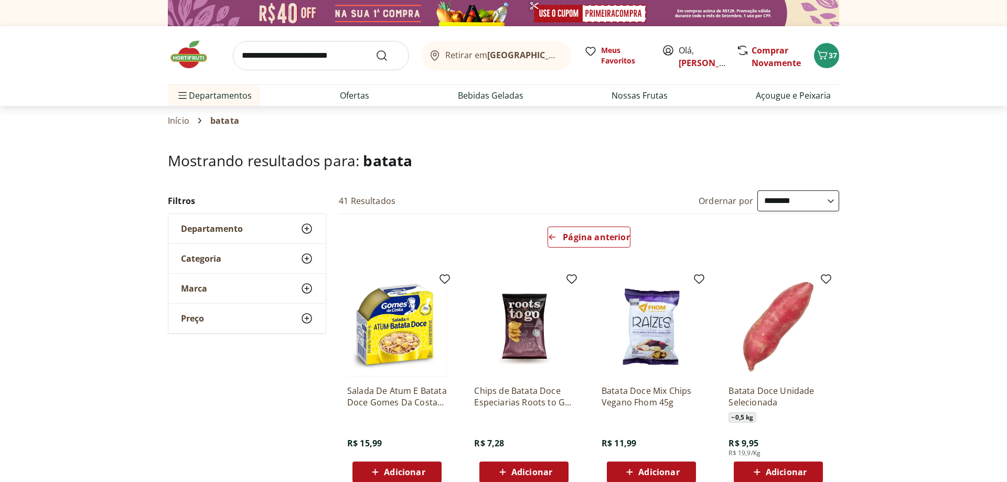
select select "**********"
click at [568, 234] on span "Página anterior" at bounding box center [596, 237] width 67 height 8
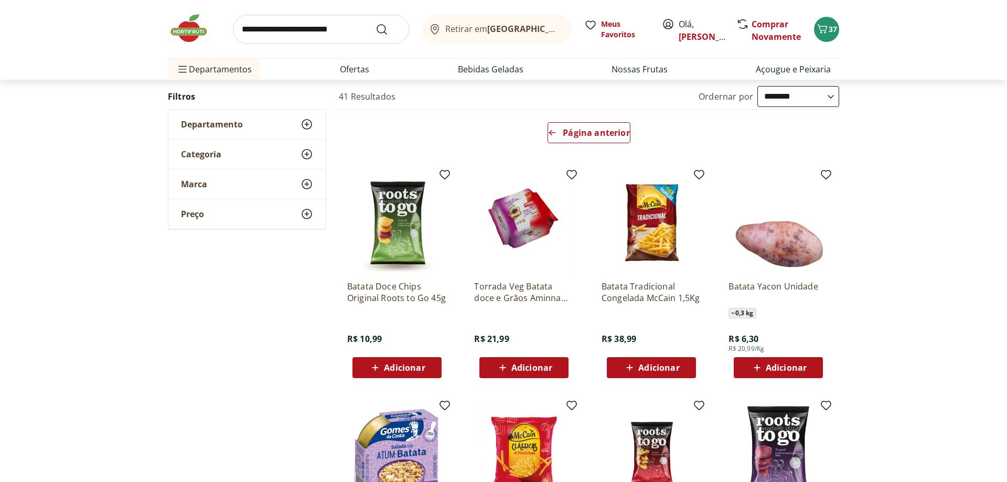
scroll to position [107, 0]
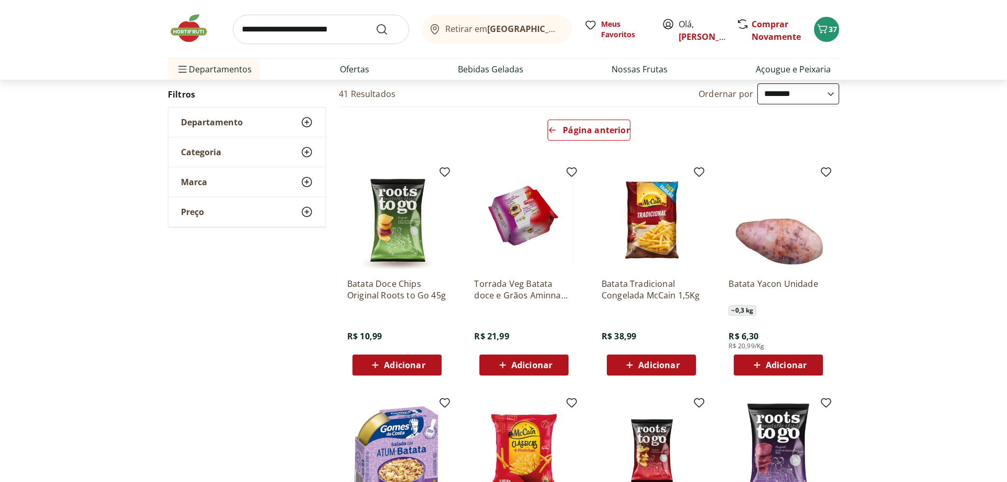
drag, startPoint x: 661, startPoint y: 370, endPoint x: 657, endPoint y: 353, distance: 17.3
click at [661, 369] on span "Adicionar" at bounding box center [658, 365] width 41 height 8
click at [339, 34] on input "search" at bounding box center [321, 29] width 176 height 29
type input "*****"
click at [375, 23] on button "Submit Search" at bounding box center [387, 29] width 25 height 13
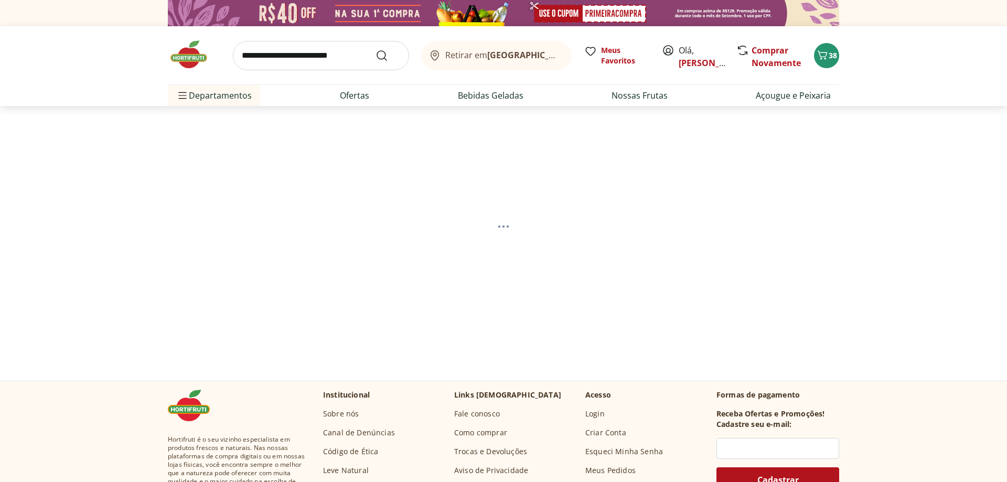
select select "**********"
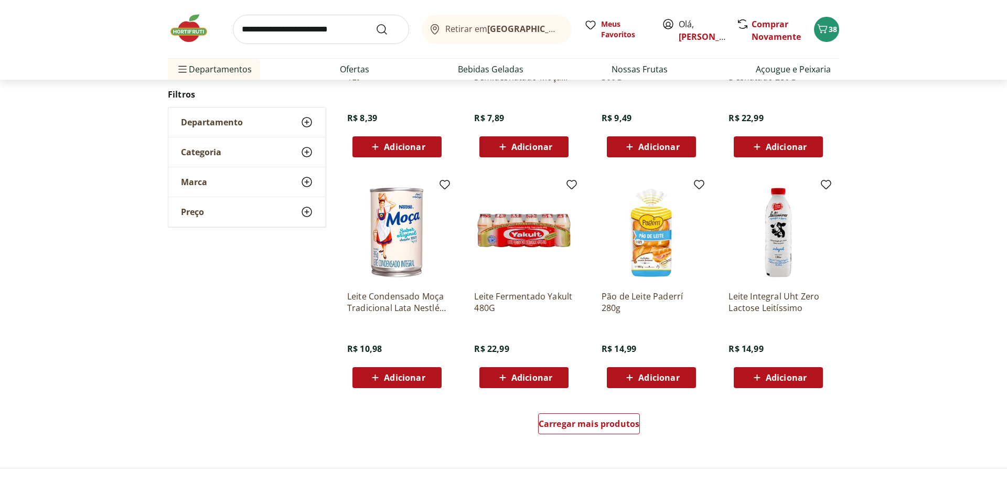
scroll to position [588, 0]
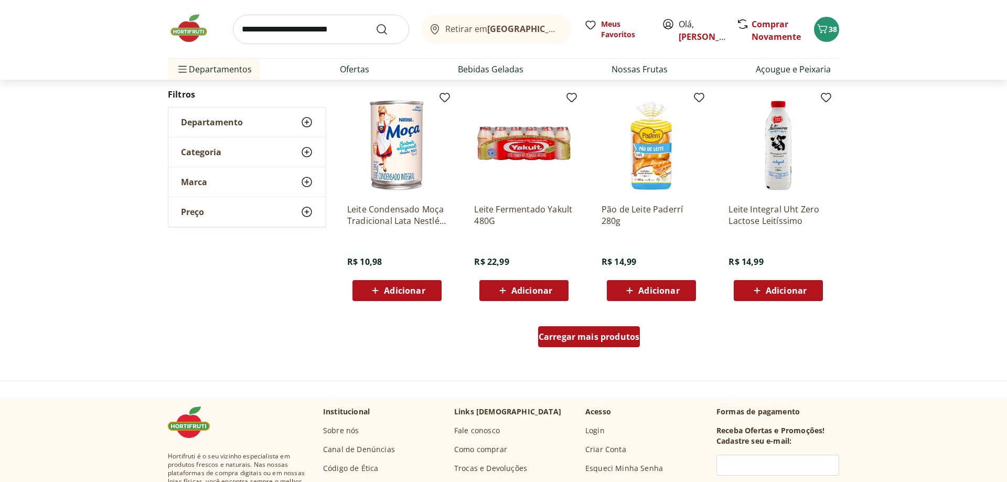
click at [583, 332] on span "Carregar mais produtos" at bounding box center [589, 336] width 101 height 8
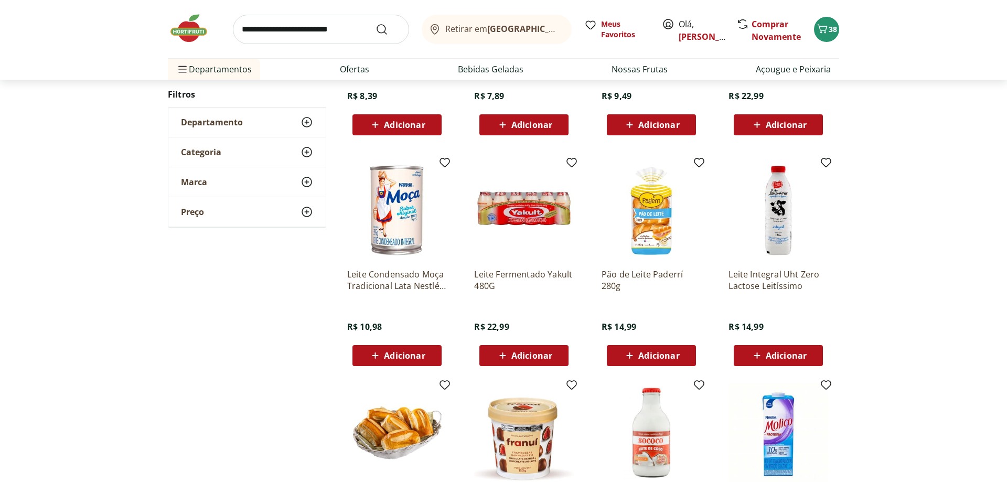
scroll to position [374, 0]
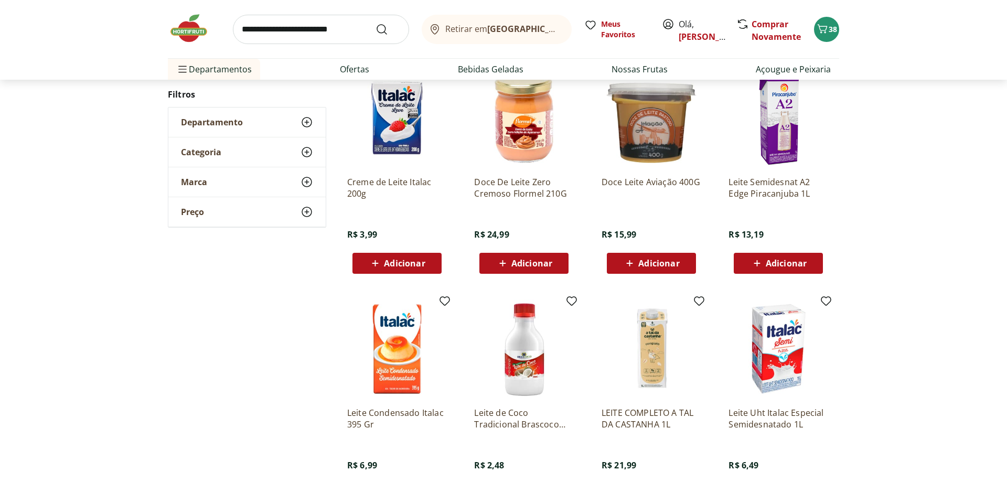
scroll to position [547, 0]
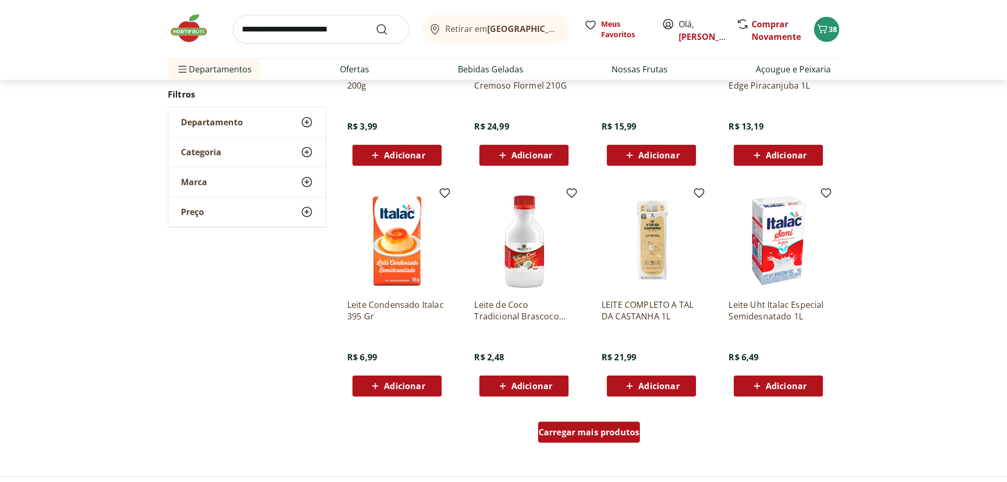
click at [601, 444] on link "Carregar mais produtos" at bounding box center [589, 434] width 102 height 25
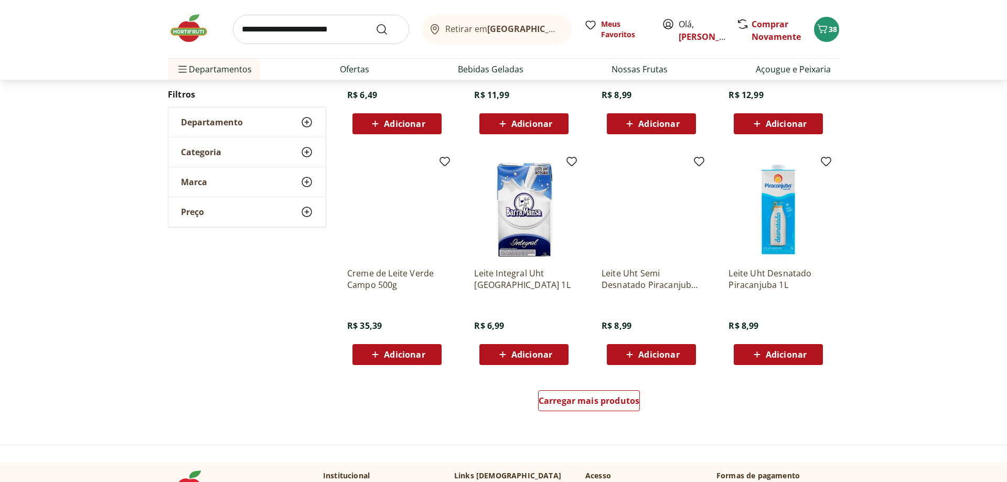
scroll to position [612, 0]
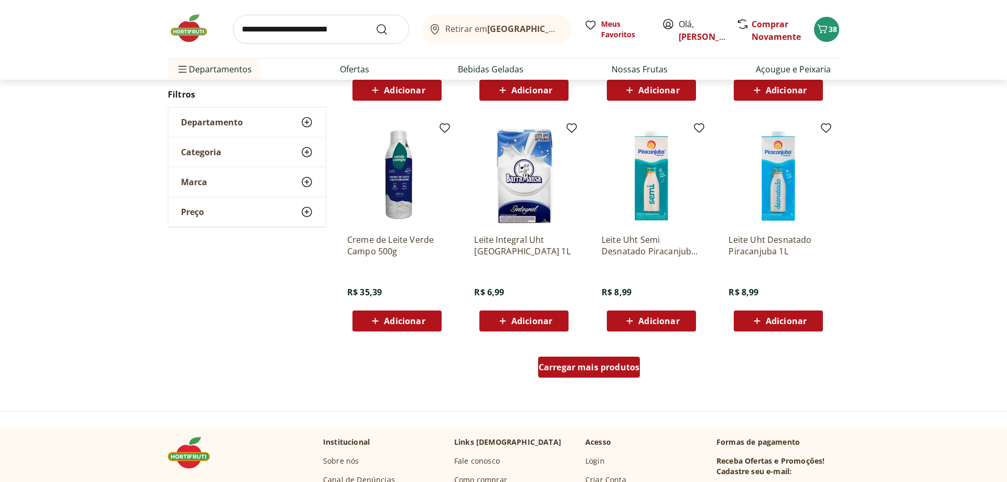
click at [606, 364] on span "Carregar mais produtos" at bounding box center [589, 367] width 101 height 8
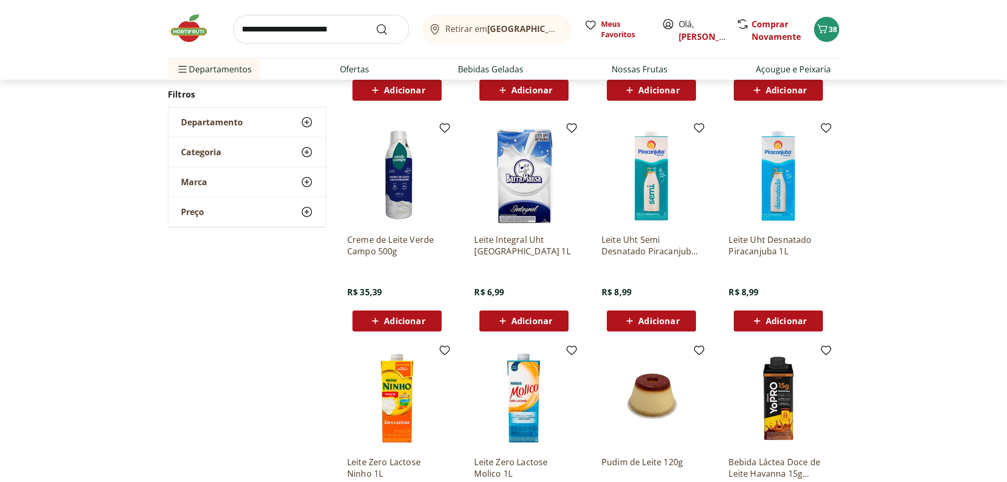
scroll to position [826, 0]
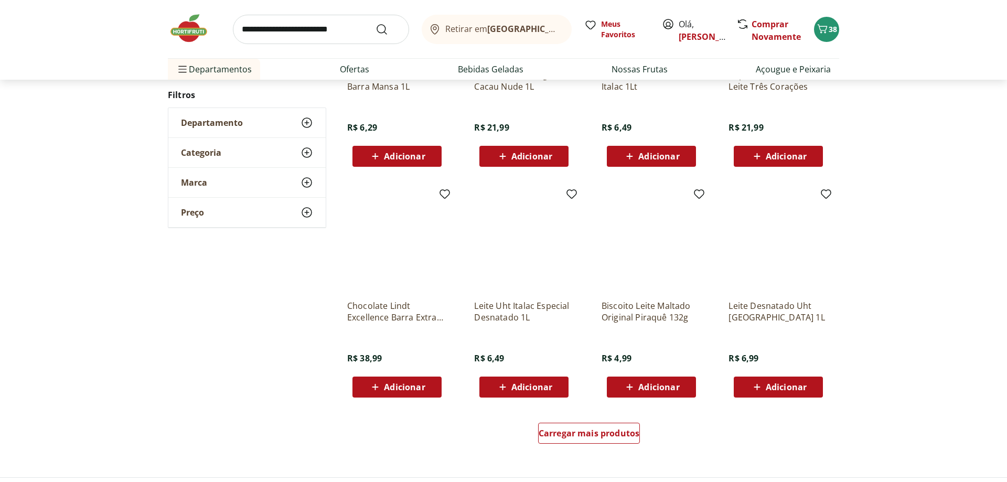
scroll to position [624, 0]
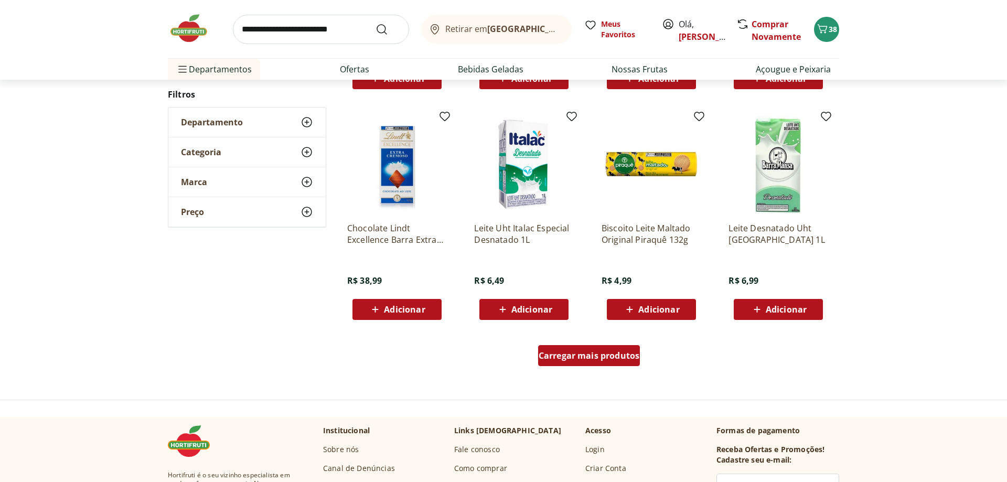
click at [615, 351] on span "Carregar mais produtos" at bounding box center [589, 355] width 101 height 8
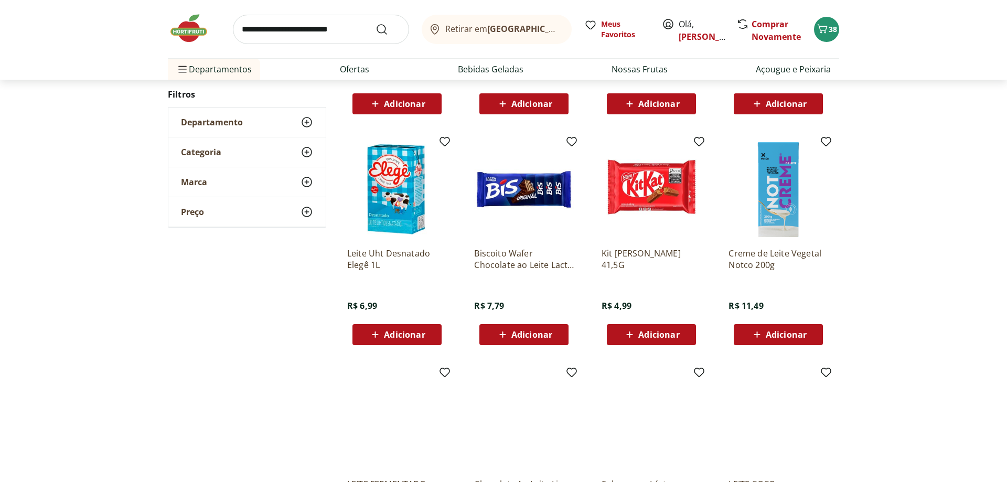
scroll to position [582, 0]
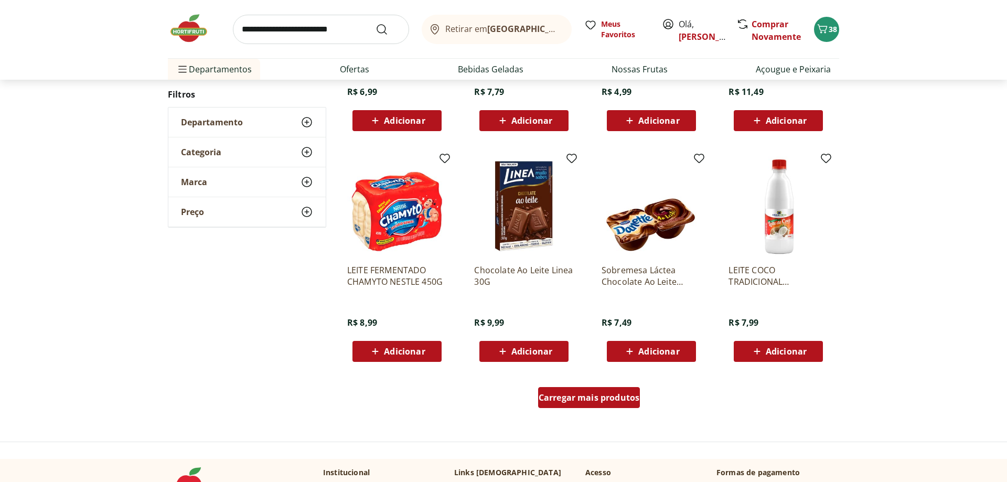
click at [581, 395] on span "Carregar mais produtos" at bounding box center [589, 397] width 101 height 8
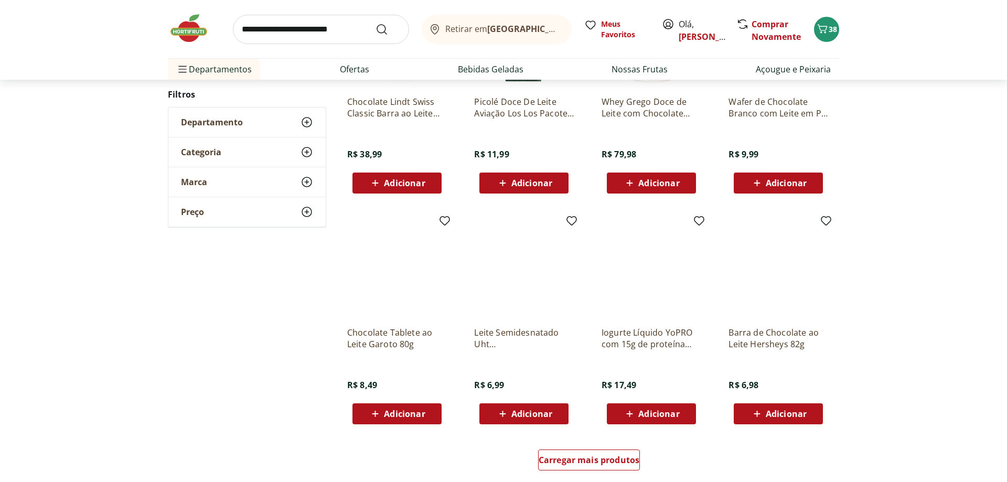
scroll to position [540, 0]
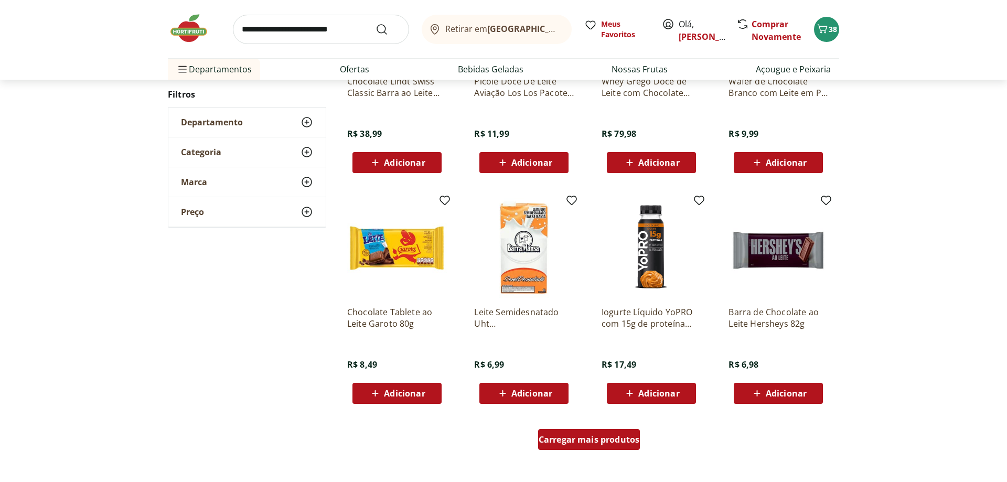
click at [572, 438] on span "Carregar mais produtos" at bounding box center [589, 439] width 101 height 8
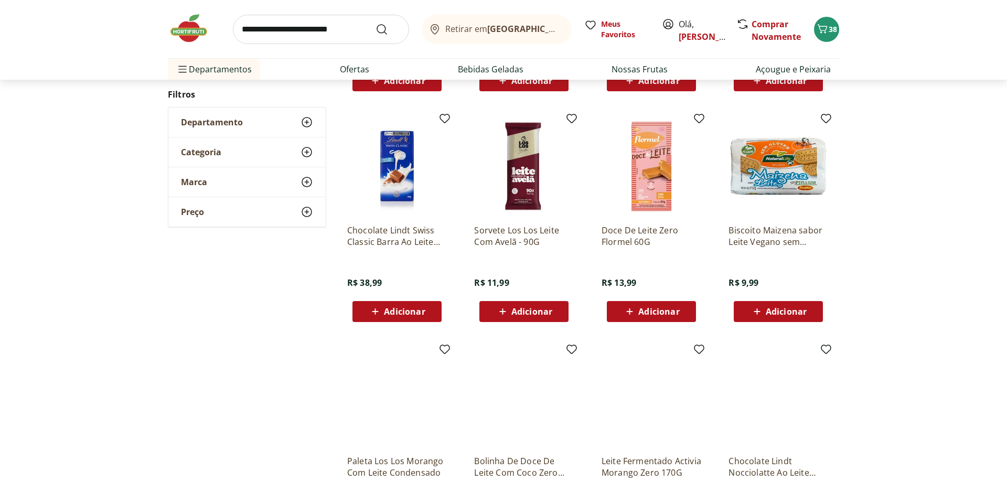
scroll to position [659, 0]
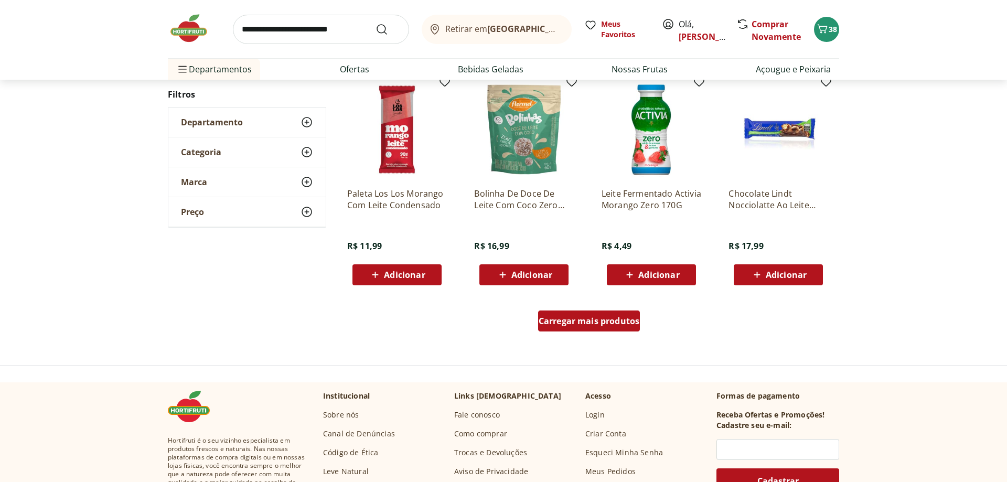
click at [589, 321] on span "Carregar mais produtos" at bounding box center [589, 321] width 101 height 8
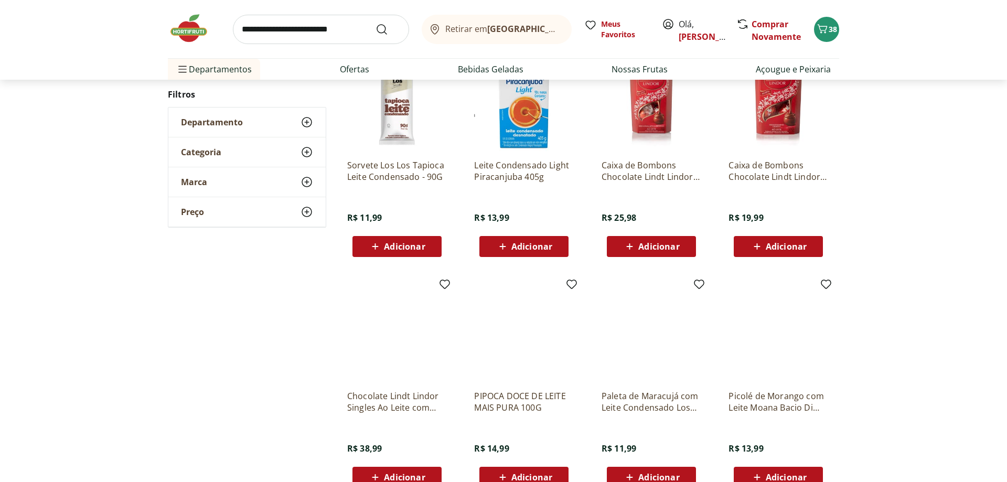
scroll to position [670, 0]
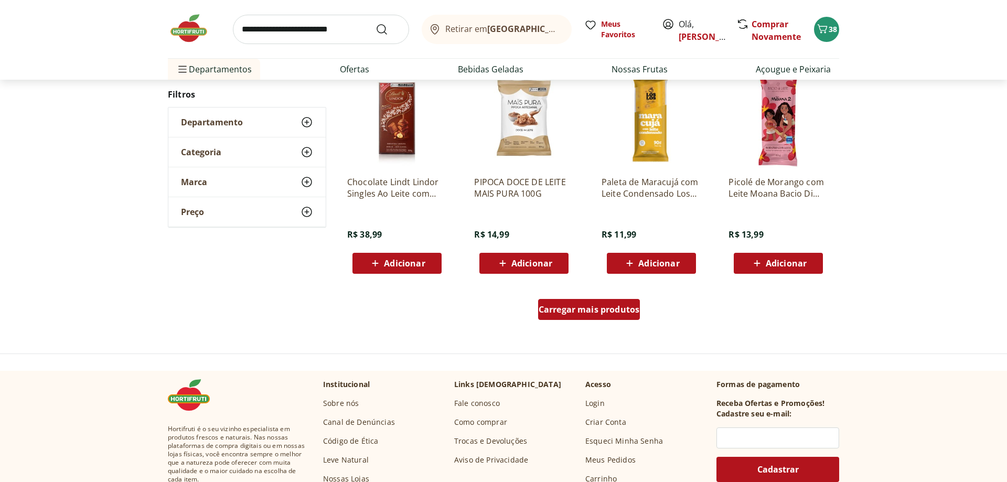
click at [604, 324] on div "Carregar mais produtos" at bounding box center [589, 311] width 509 height 50
click at [606, 310] on span "Carregar mais produtos" at bounding box center [589, 309] width 101 height 8
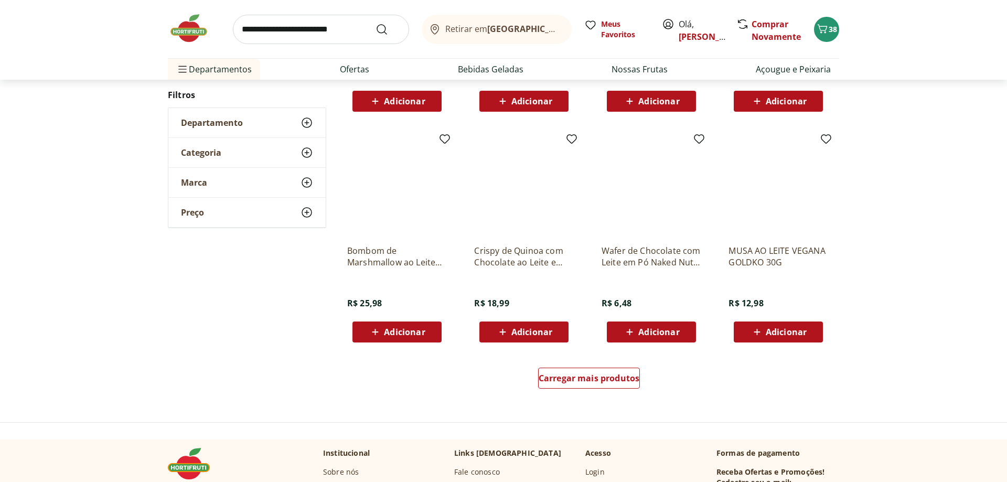
scroll to position [628, 0]
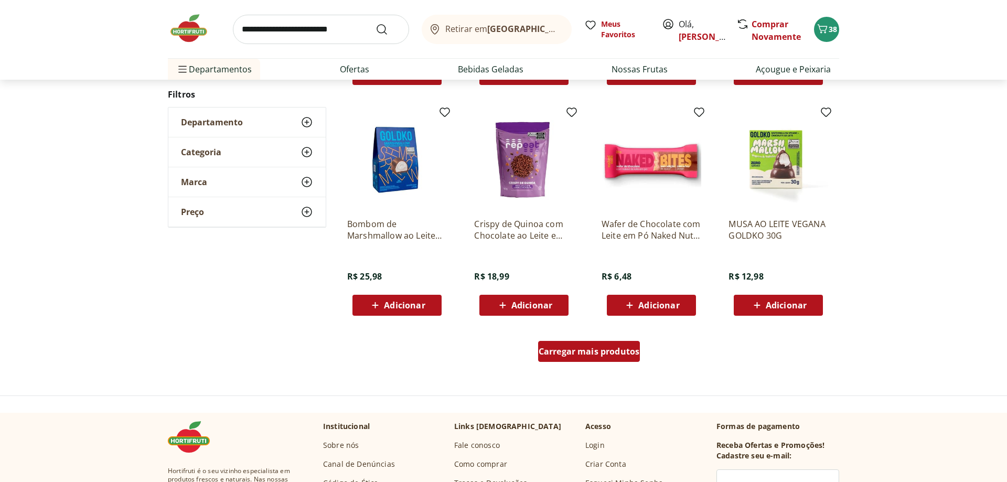
click at [573, 357] on div "Carregar mais produtos" at bounding box center [589, 351] width 102 height 21
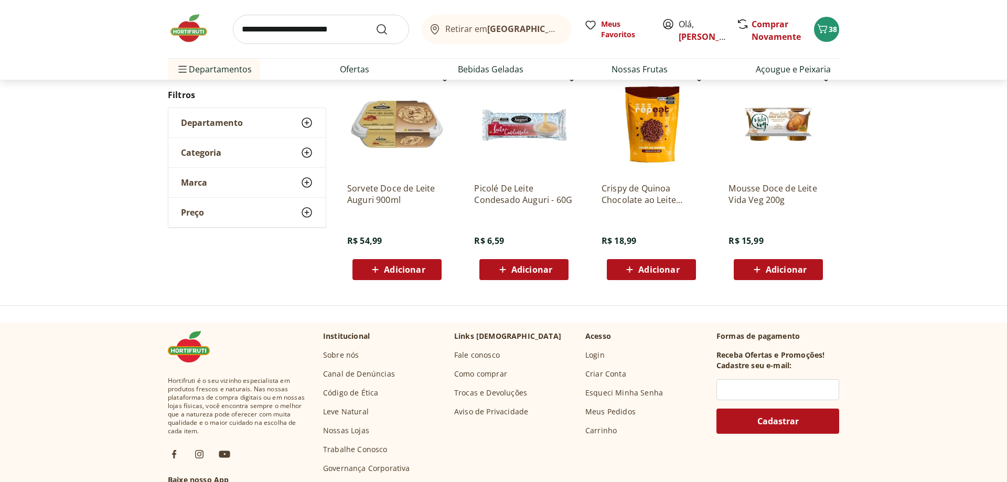
scroll to position [214, 0]
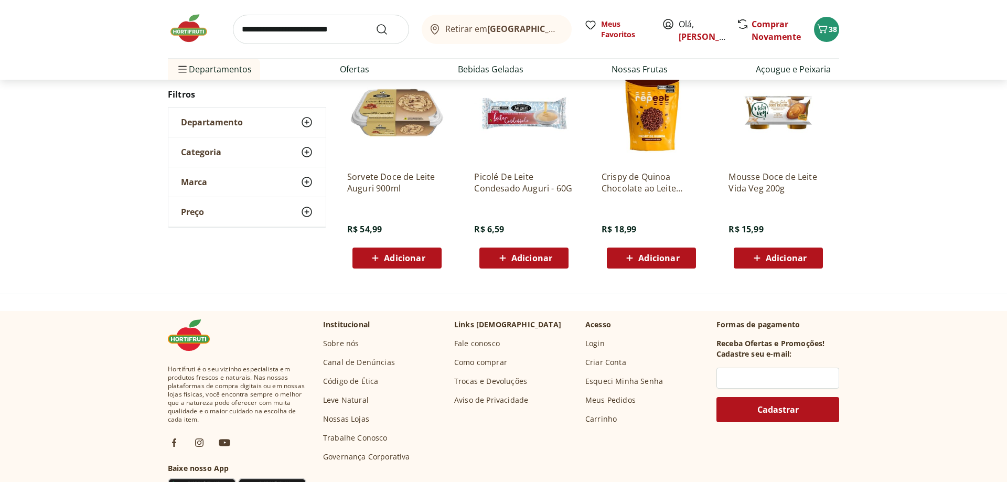
click at [332, 23] on input "search" at bounding box center [321, 29] width 176 height 29
type input "**********"
click at [375, 23] on button "Submit Search" at bounding box center [387, 29] width 25 height 13
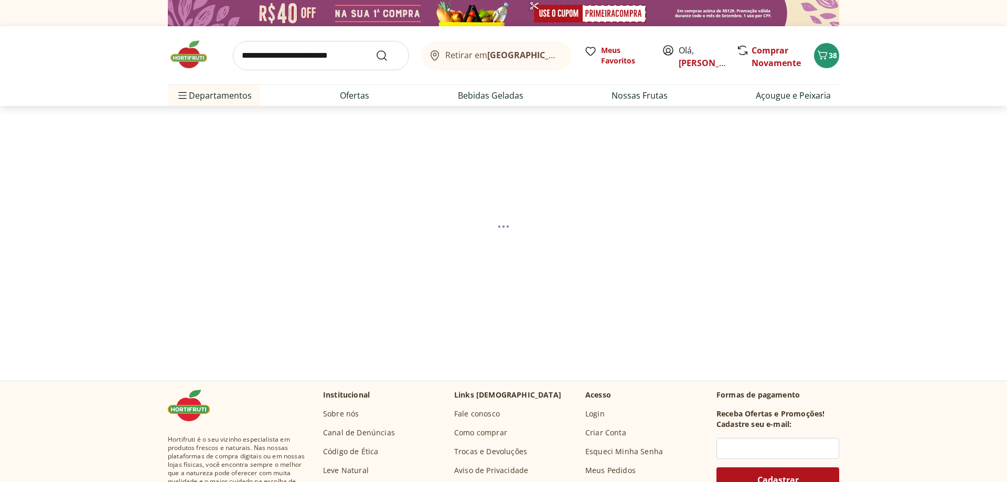
select select "**********"
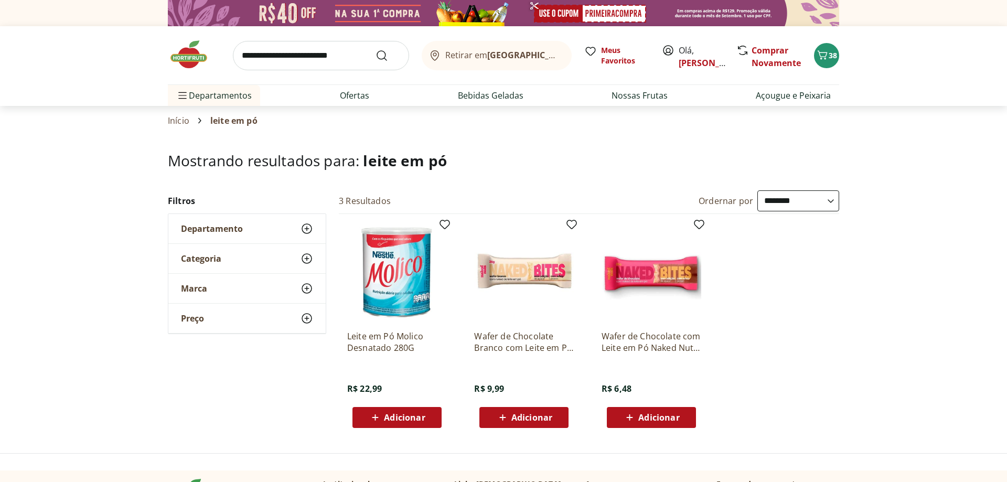
click at [411, 410] on div "Adicionar" at bounding box center [397, 417] width 72 height 19
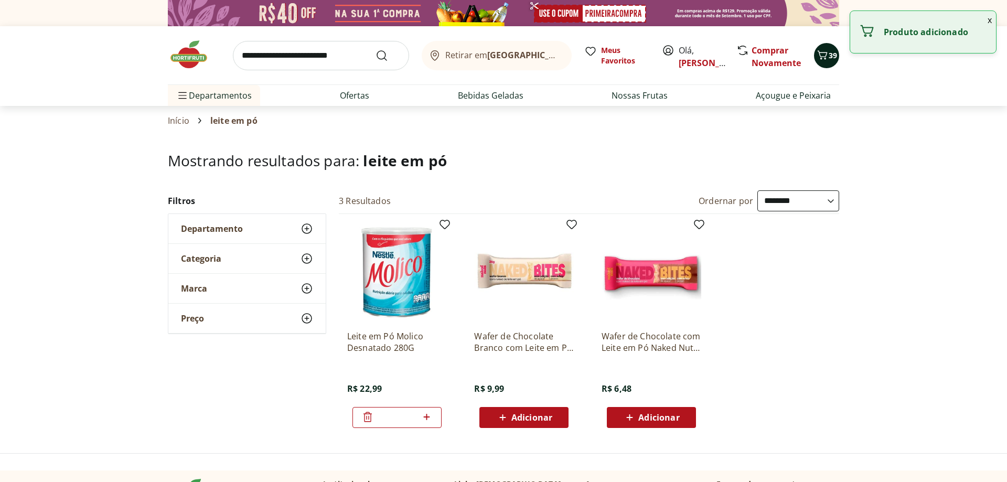
click at [826, 53] on icon "Carrinho" at bounding box center [822, 54] width 10 height 9
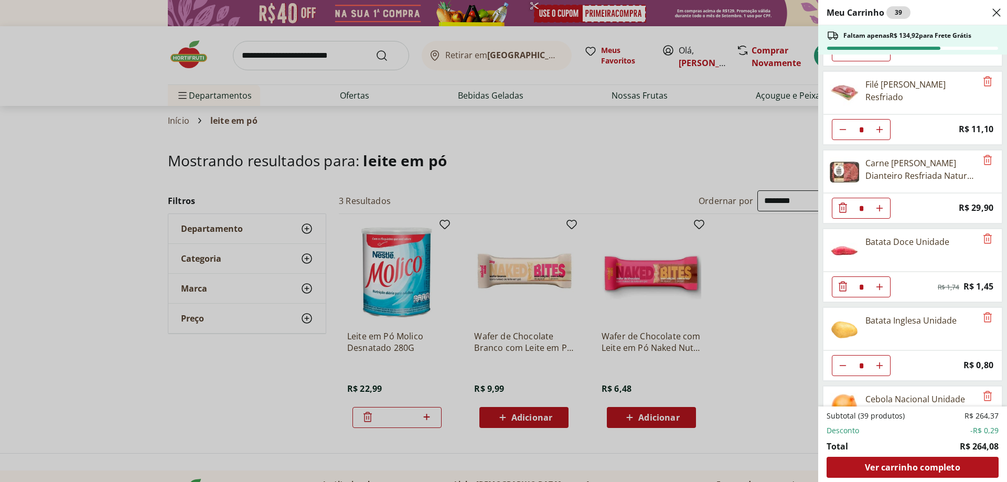
scroll to position [415, 0]
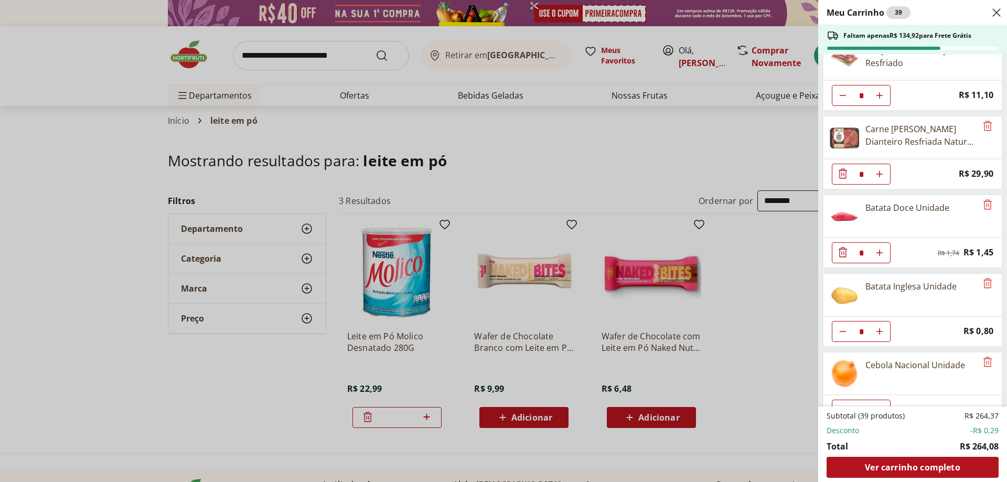
click at [847, 250] on icon "Diminuir Quantidade" at bounding box center [842, 252] width 13 height 13
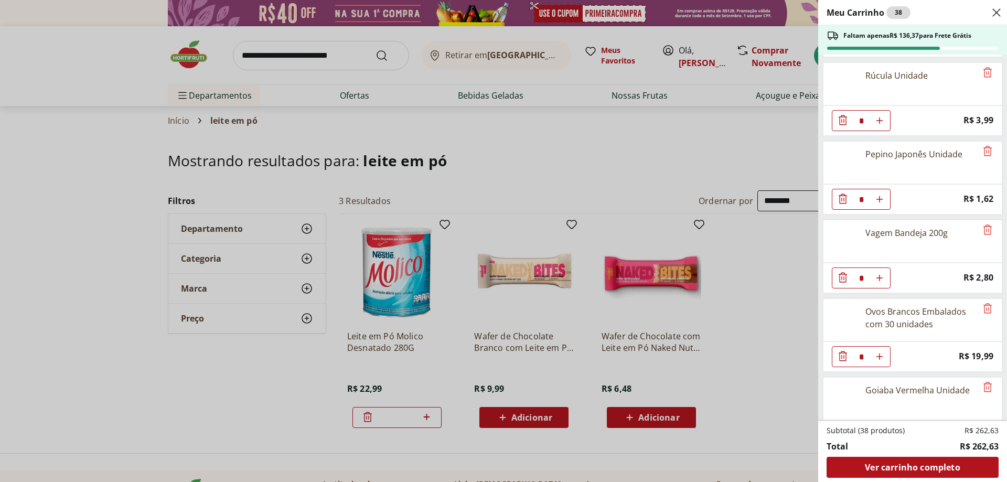
scroll to position [1368, 0]
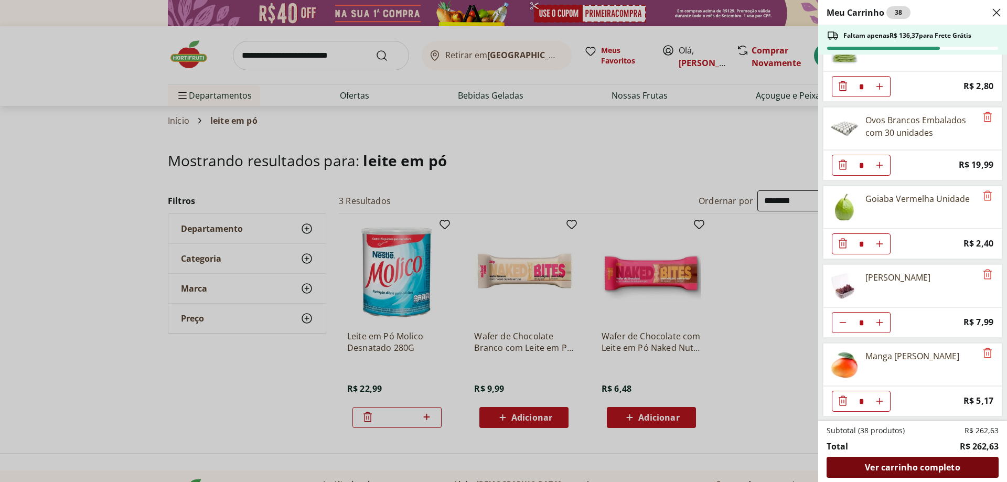
click at [933, 458] on div "Ver carrinho completo" at bounding box center [912, 467] width 172 height 21
